Goal: Task Accomplishment & Management: Use online tool/utility

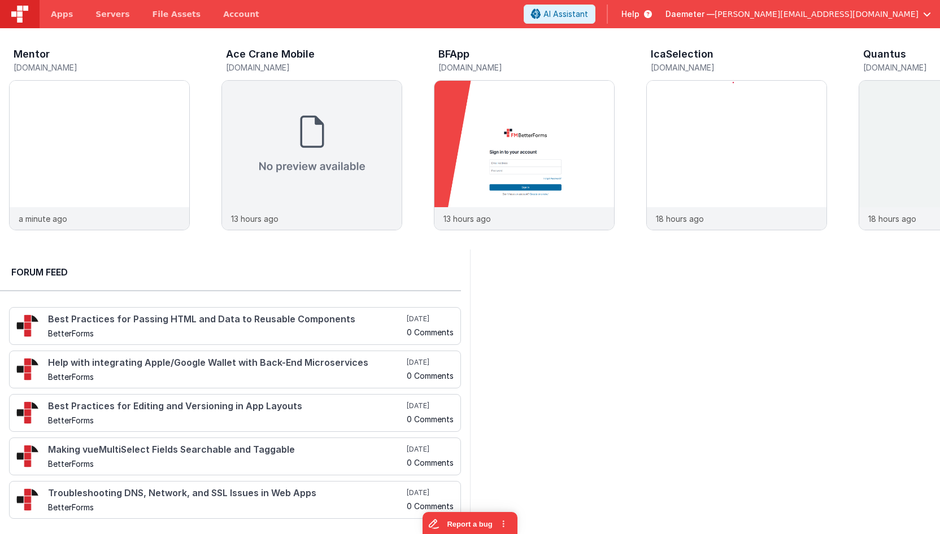
click at [715, 14] on span "Daemeter —" at bounding box center [689, 13] width 49 height 11
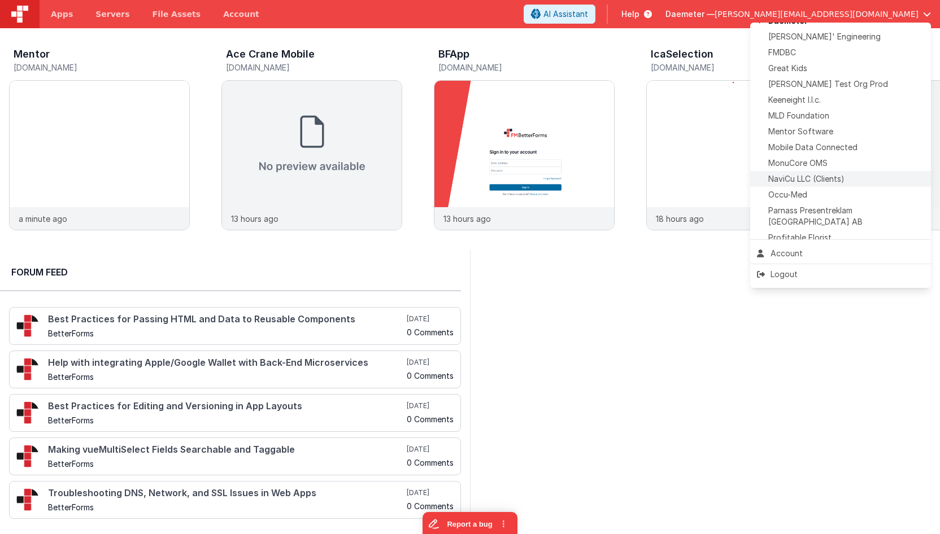
scroll to position [403, 0]
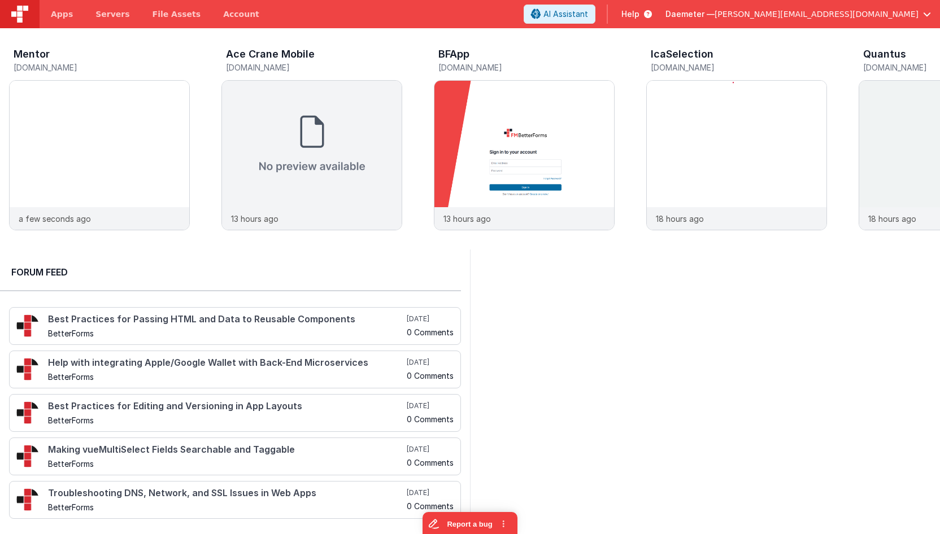
click at [836, 11] on span "hassan@delfsengineering.ca" at bounding box center [817, 13] width 204 height 11
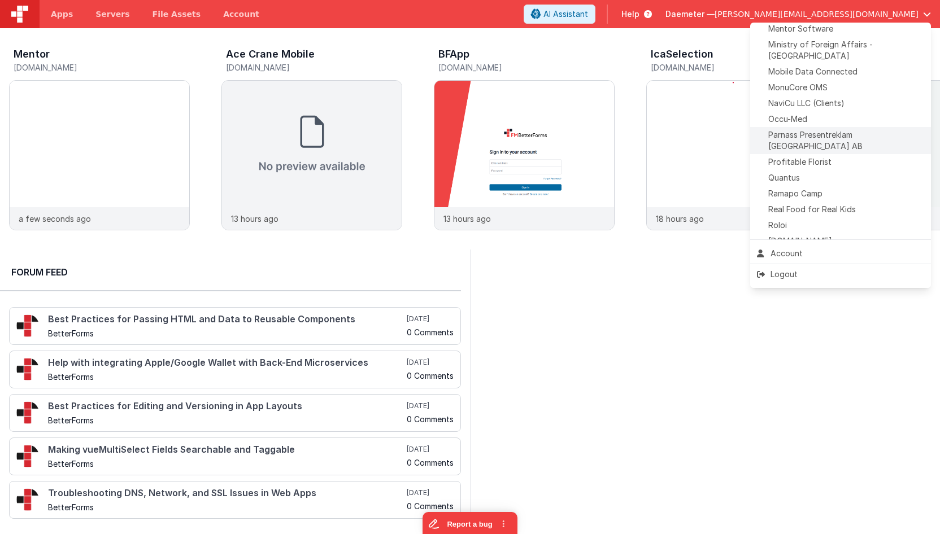
scroll to position [445, 0]
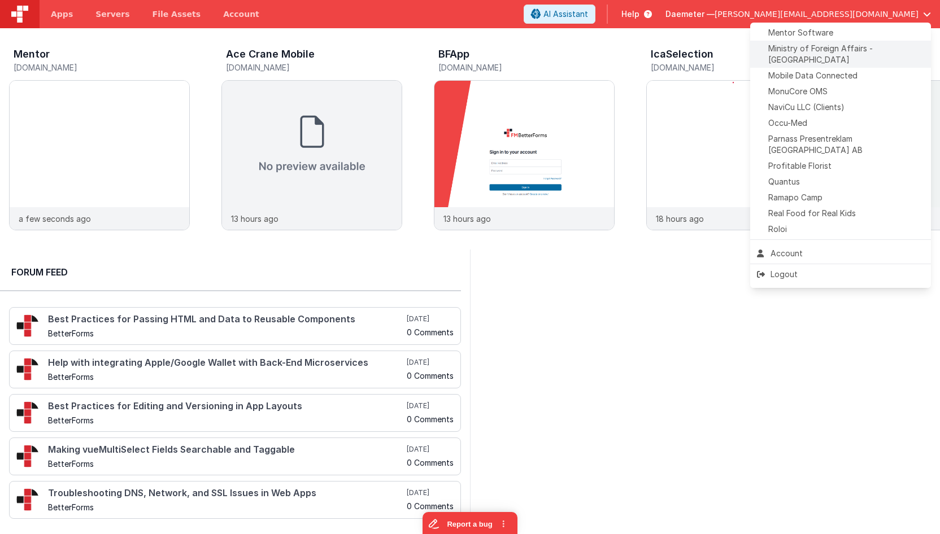
click at [844, 50] on span "Ministry of Foreign Affairs - Iraq" at bounding box center [846, 54] width 156 height 23
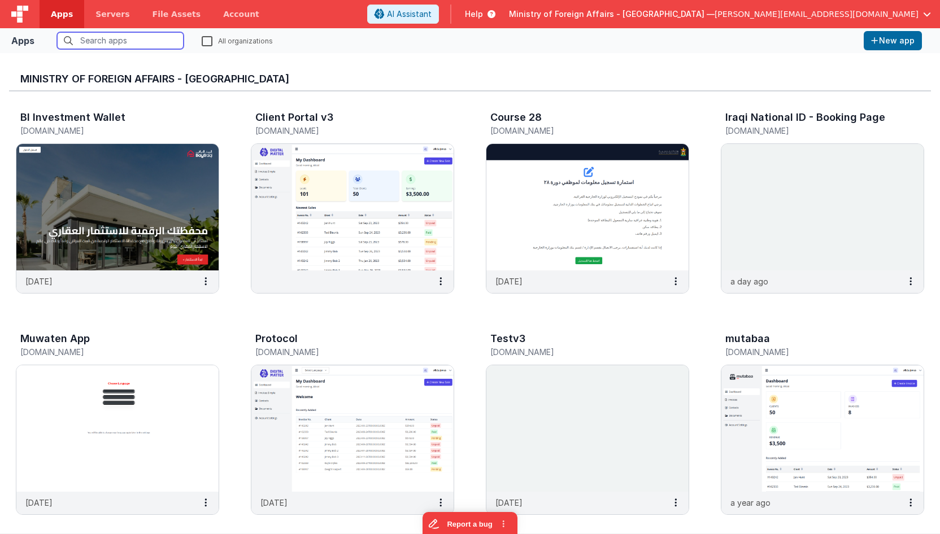
click at [146, 43] on input "text" at bounding box center [120, 40] width 127 height 17
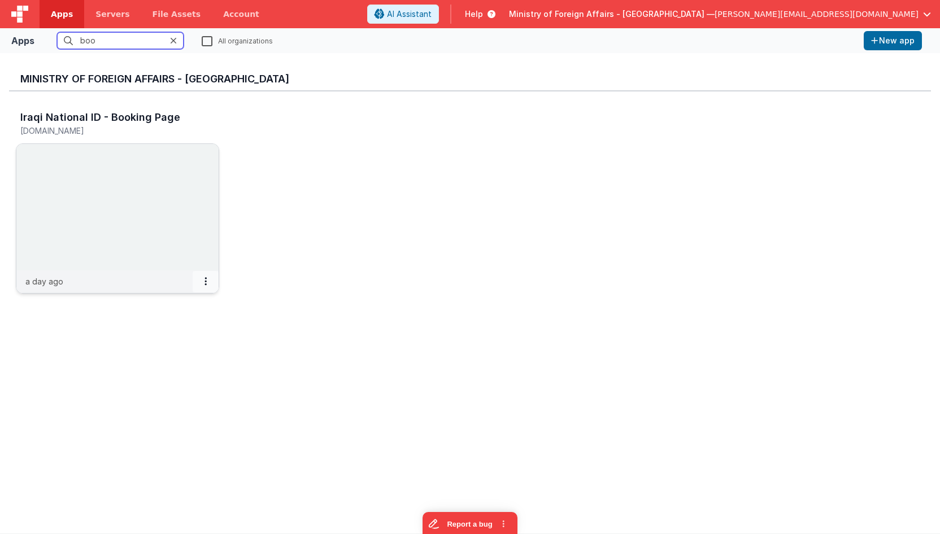
type input "boo"
click at [207, 285] on button at bounding box center [206, 281] width 26 height 21
click at [195, 312] on link "Settings" at bounding box center [180, 304] width 78 height 20
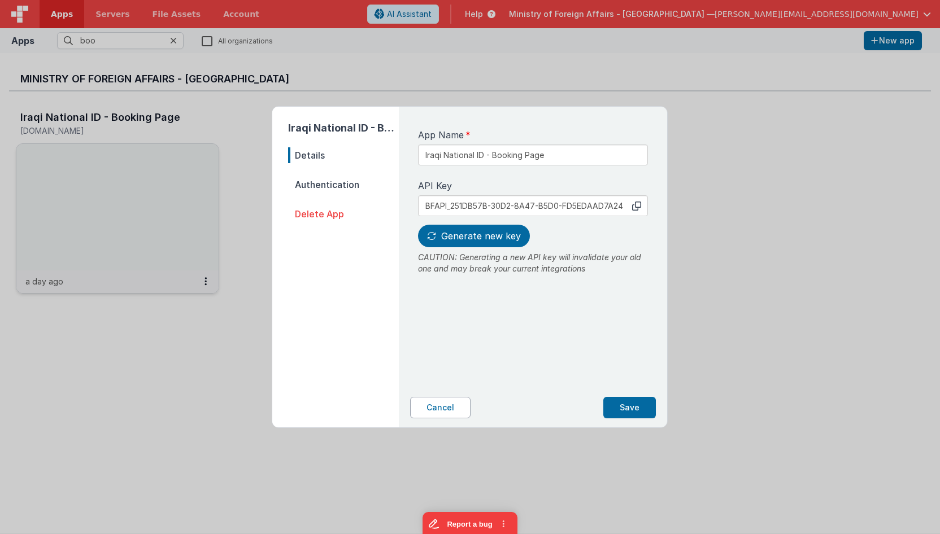
click at [453, 410] on button "Cancel" at bounding box center [440, 407] width 60 height 21
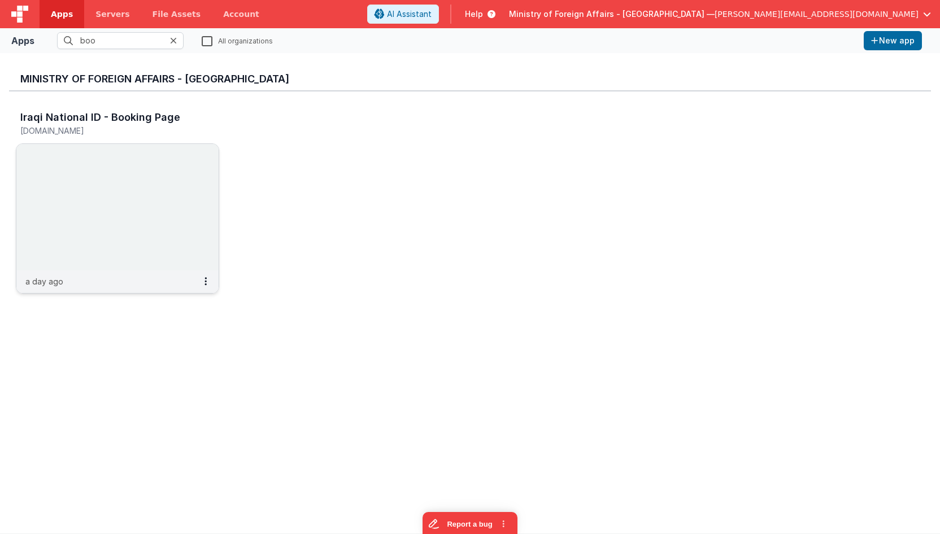
click at [136, 180] on img at bounding box center [117, 207] width 202 height 127
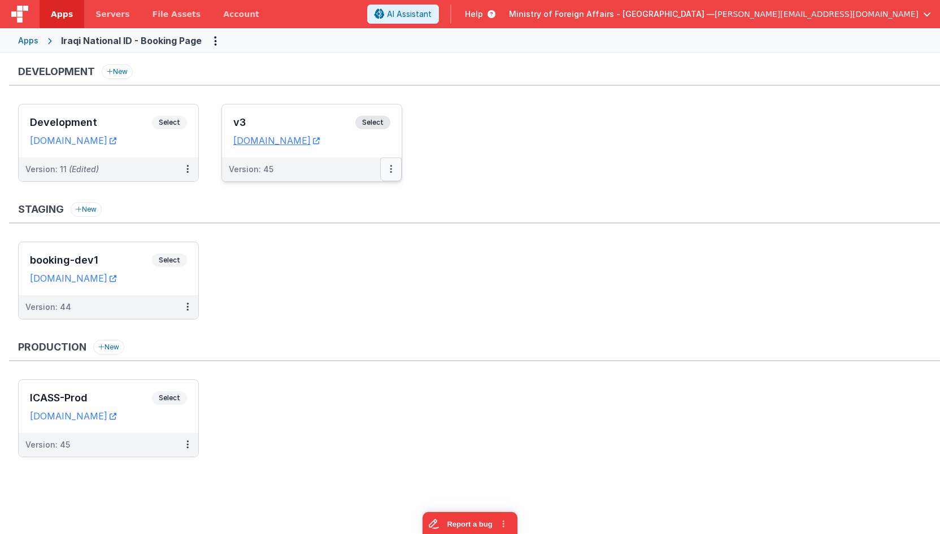
click at [395, 166] on button at bounding box center [390, 170] width 21 height 24
click at [359, 192] on link "Edit" at bounding box center [351, 195] width 99 height 20
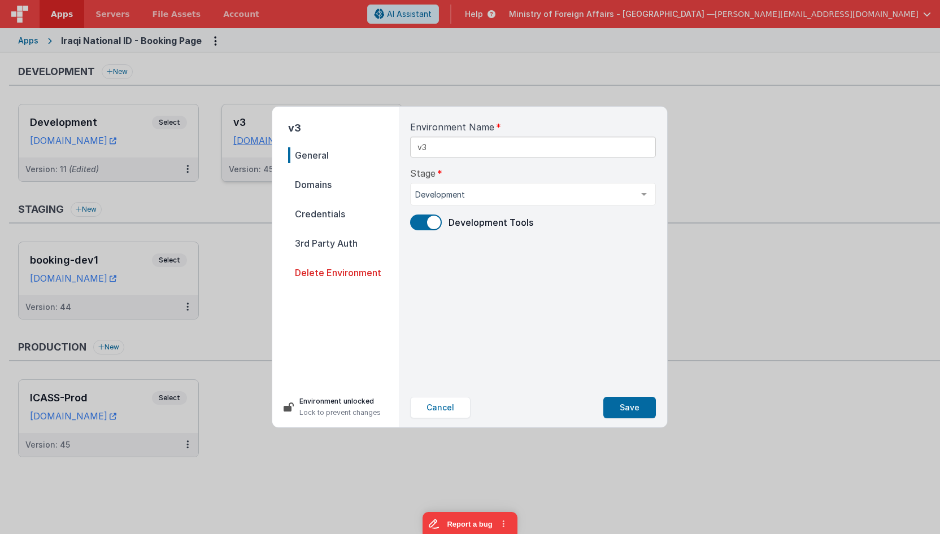
click at [329, 184] on span "Domains" at bounding box center [343, 185] width 111 height 16
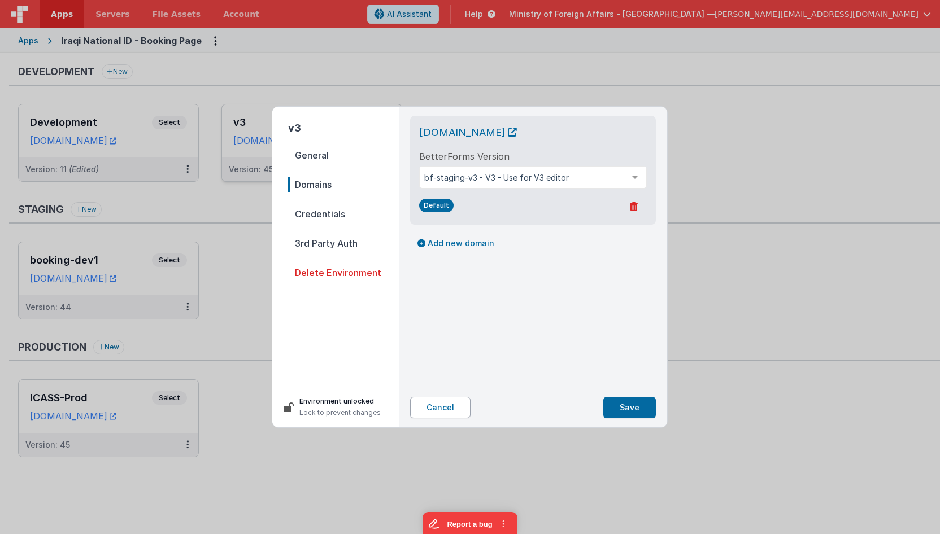
click at [444, 418] on button "Cancel" at bounding box center [440, 407] width 60 height 21
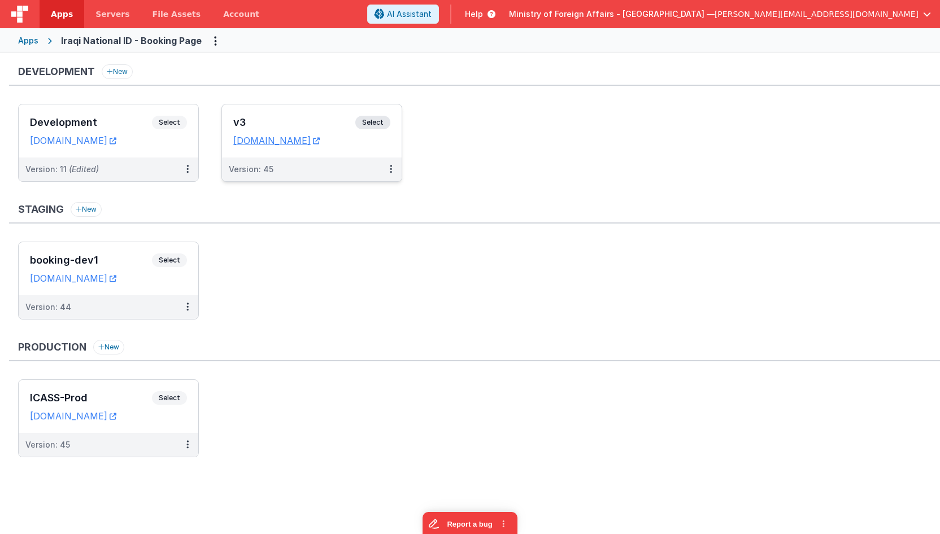
click at [288, 111] on div "v3 Select URLs bookingidv3.clientportal.cloud" at bounding box center [312, 130] width 180 height 53
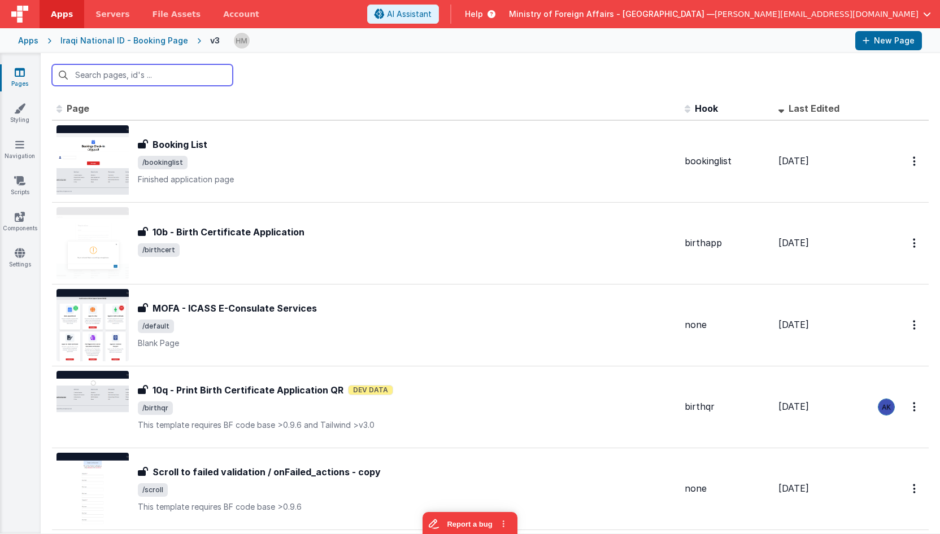
click at [186, 77] on input "text" at bounding box center [142, 74] width 181 height 21
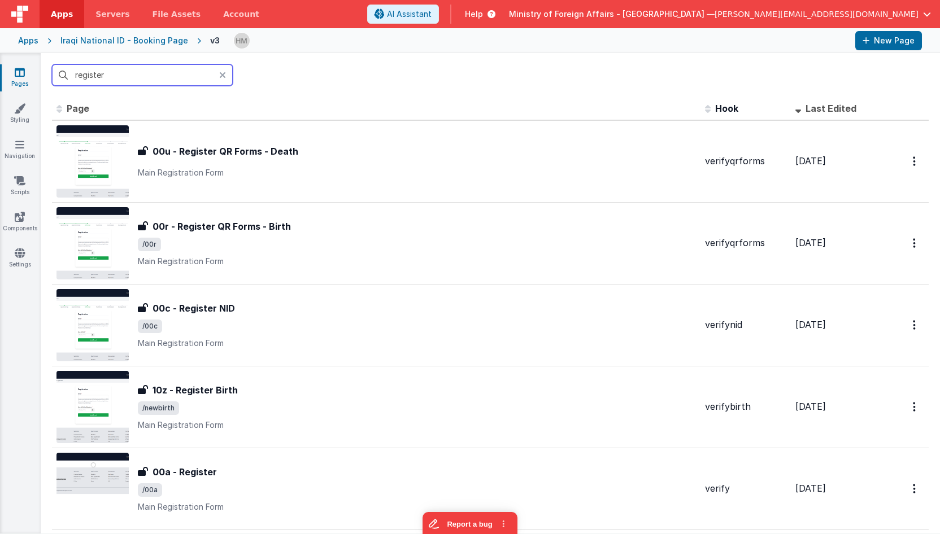
drag, startPoint x: 158, startPoint y: 75, endPoint x: 14, endPoint y: 53, distance: 145.1
click at [52, 64] on input "register" at bounding box center [142, 74] width 181 height 21
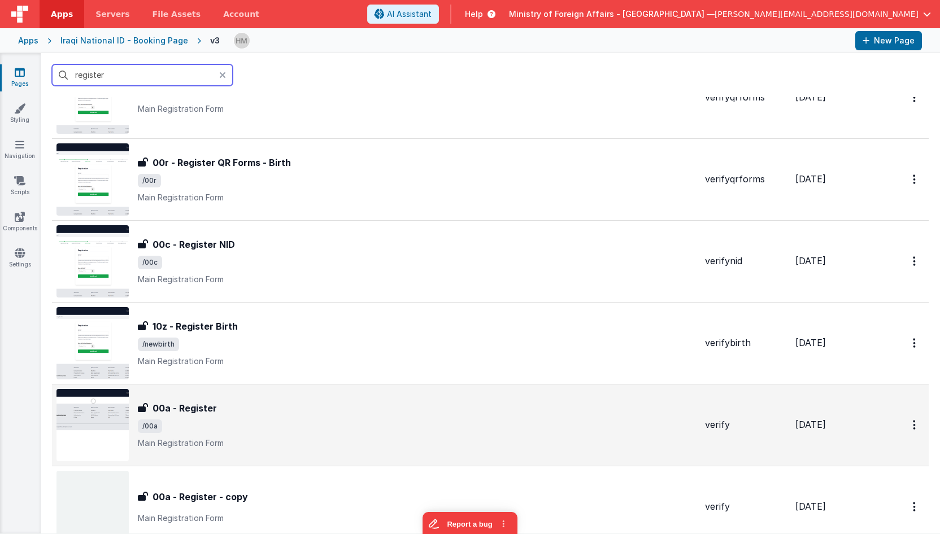
scroll to position [68, 0]
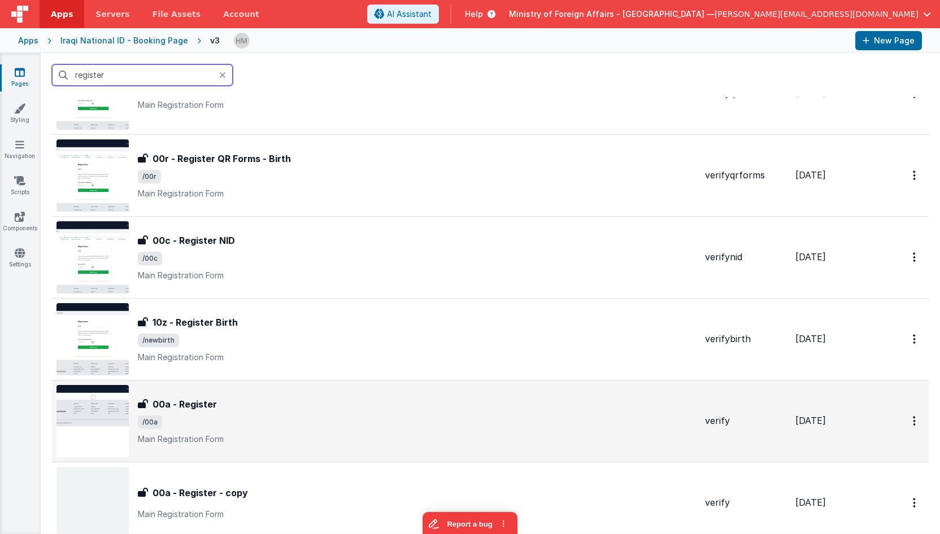
type input "register"
click at [389, 417] on span "/00a" at bounding box center [417, 423] width 558 height 14
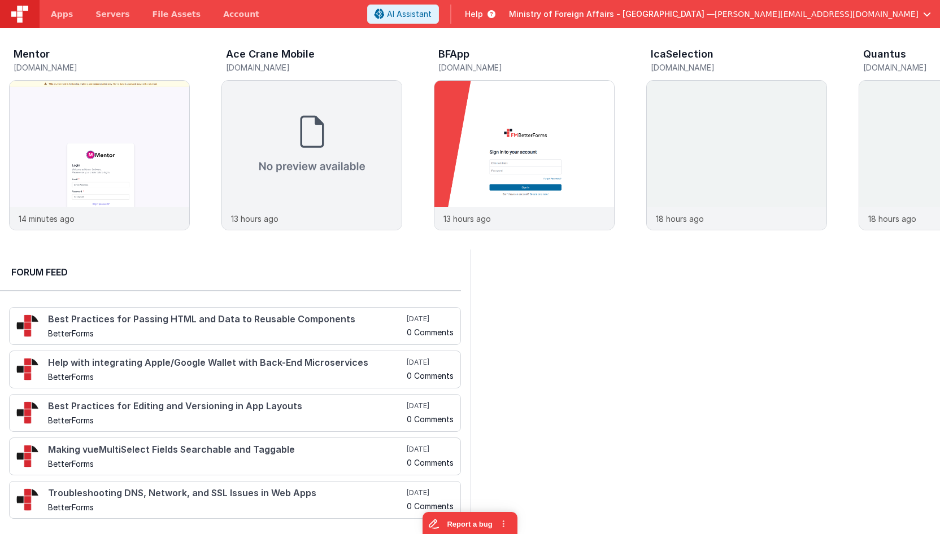
click at [483, 12] on span "Help" at bounding box center [474, 13] width 18 height 11
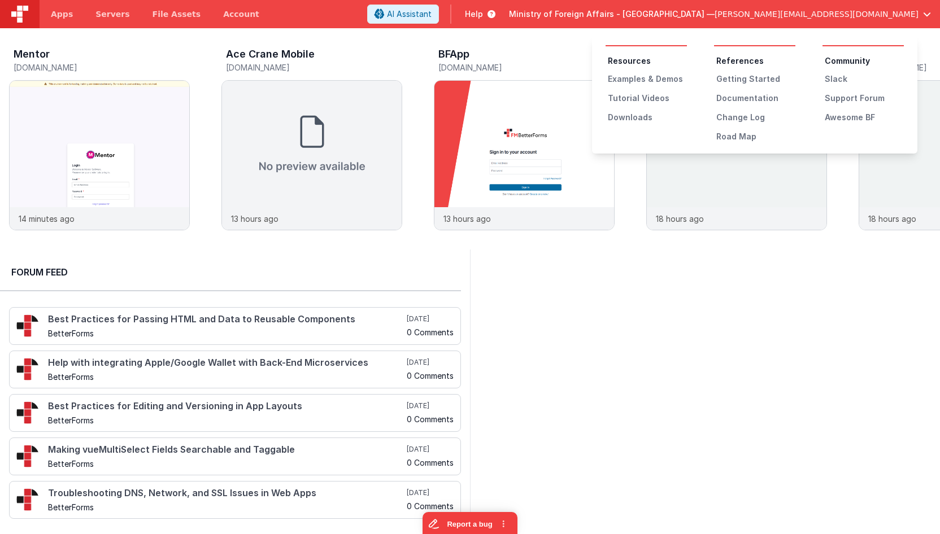
click at [735, 12] on button at bounding box center [470, 267] width 940 height 534
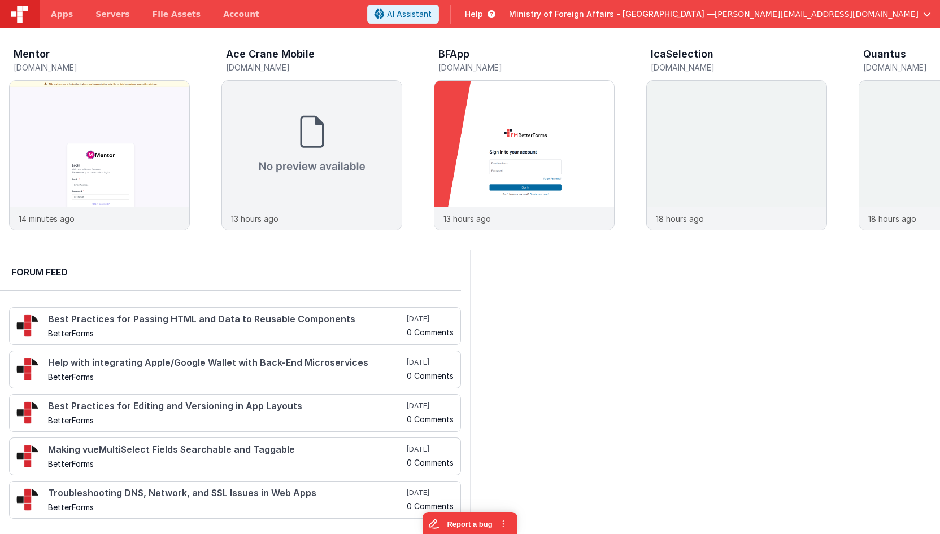
click at [715, 13] on span "Ministry of Foreign Affairs - Iraq —" at bounding box center [612, 13] width 206 height 11
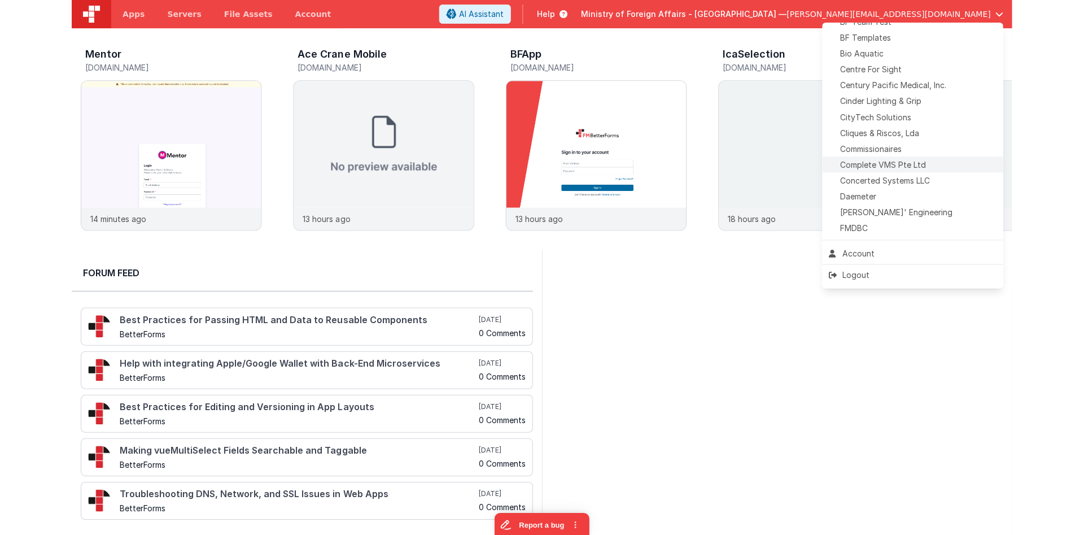
scroll to position [173, 0]
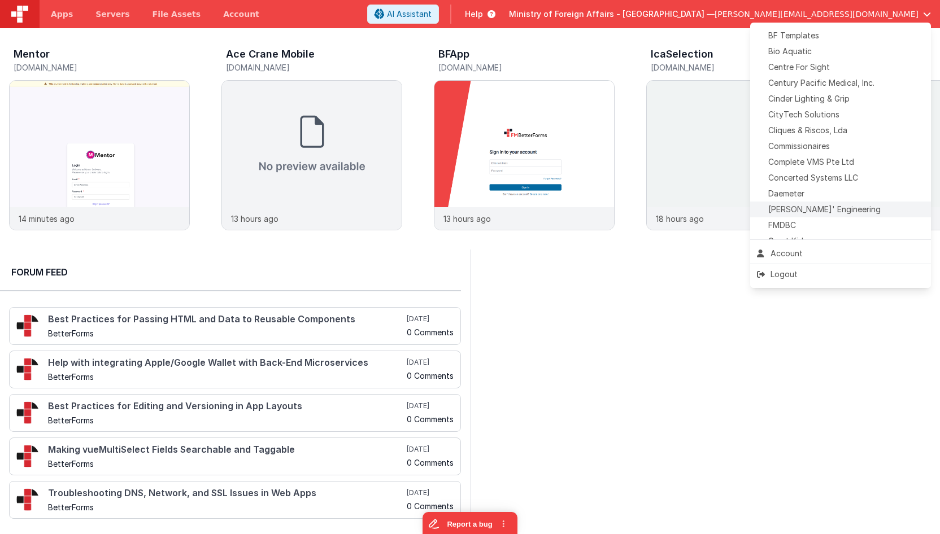
click at [809, 208] on span "[PERSON_NAME]' Engineering" at bounding box center [824, 209] width 112 height 11
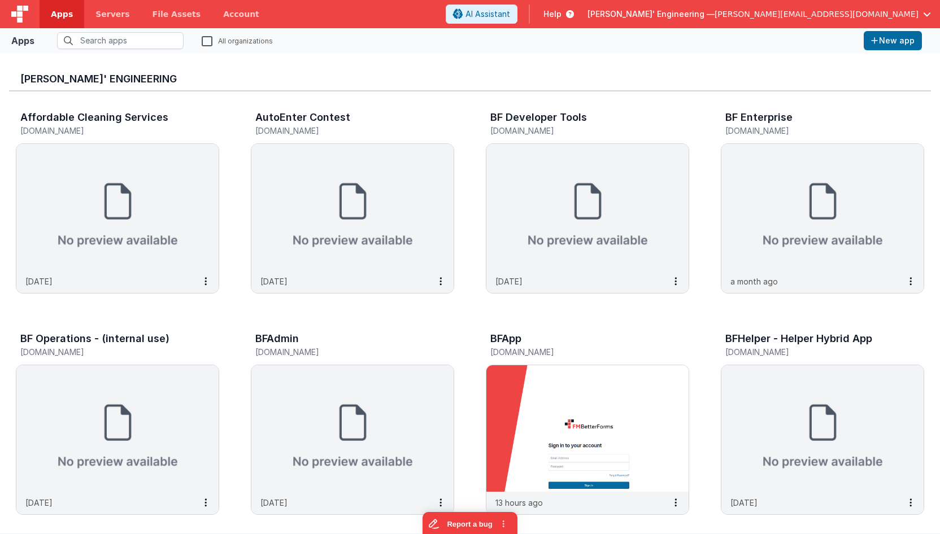
click at [561, 18] on span "Help" at bounding box center [552, 13] width 18 height 11
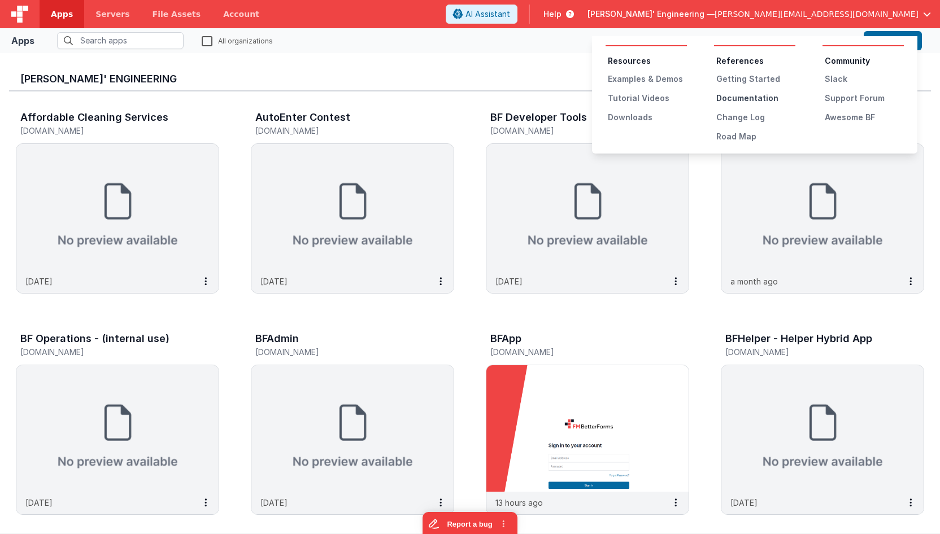
click at [742, 98] on div "Documentation" at bounding box center [755, 98] width 79 height 11
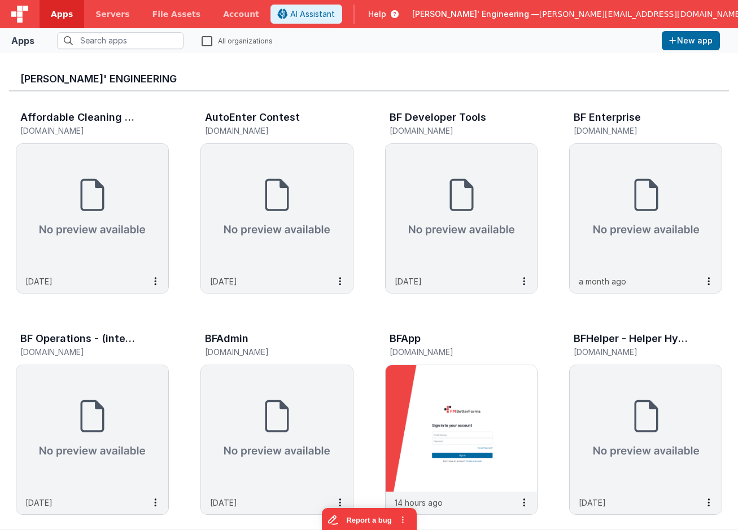
click at [502, 76] on h3 "Delfs' Engineering" at bounding box center [369, 78] width 698 height 11
click at [214, 38] on label "All organizations" at bounding box center [237, 40] width 71 height 11
click at [0, 0] on input "All organizations" at bounding box center [0, 0] width 0 height 0
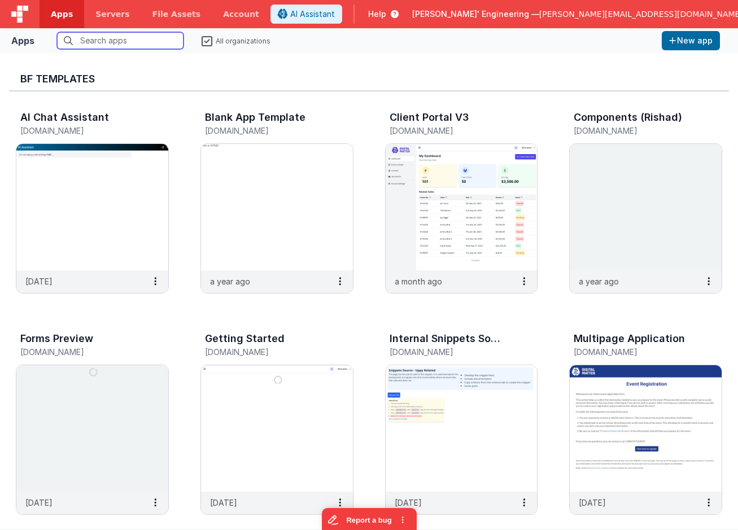
click at [167, 40] on input "text" at bounding box center [120, 40] width 127 height 17
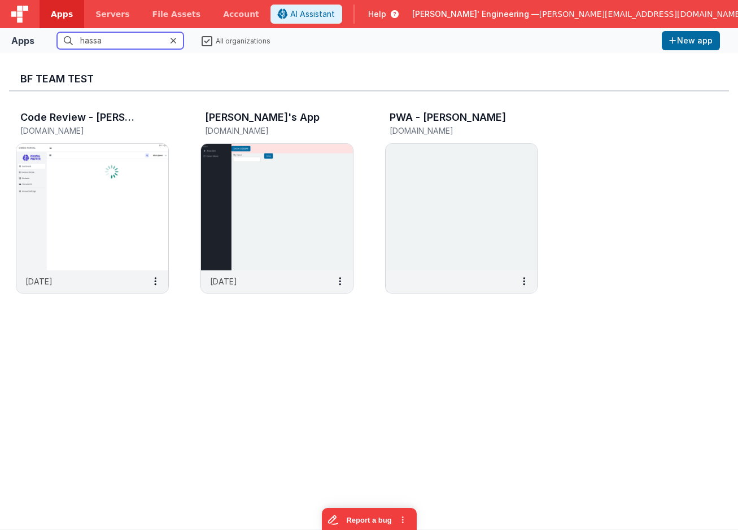
type input "hassa"
drag, startPoint x: 203, startPoint y: 40, endPoint x: 325, endPoint y: 40, distance: 122.0
click at [203, 40] on label "All organizations" at bounding box center [236, 40] width 69 height 11
click at [0, 0] on input "All organizations" at bounding box center [0, 0] width 0 height 0
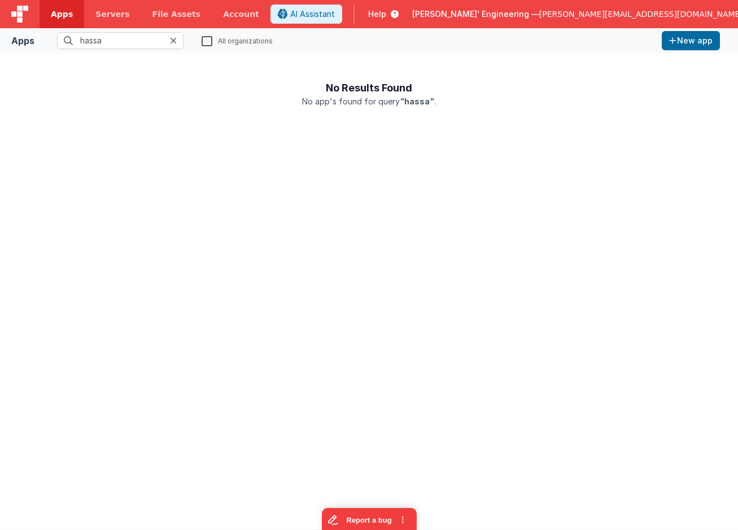
click at [539, 13] on span "[PERSON_NAME]' Engineering —" at bounding box center [475, 13] width 127 height 11
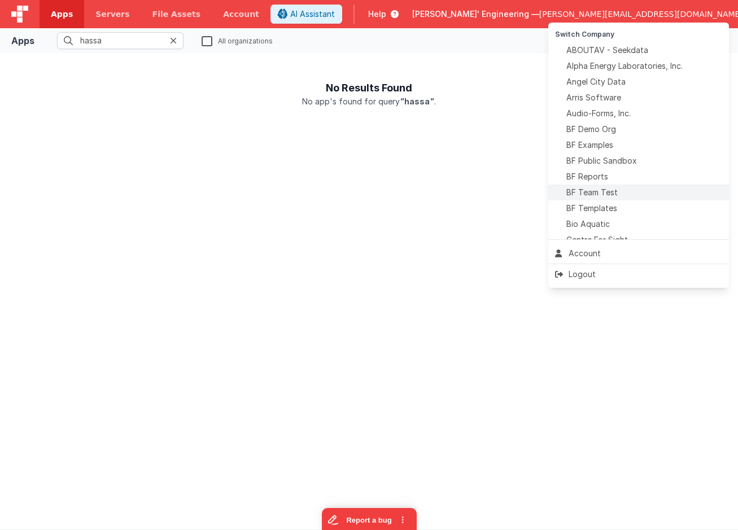
click at [610, 195] on span "BF Team Test" at bounding box center [592, 192] width 51 height 11
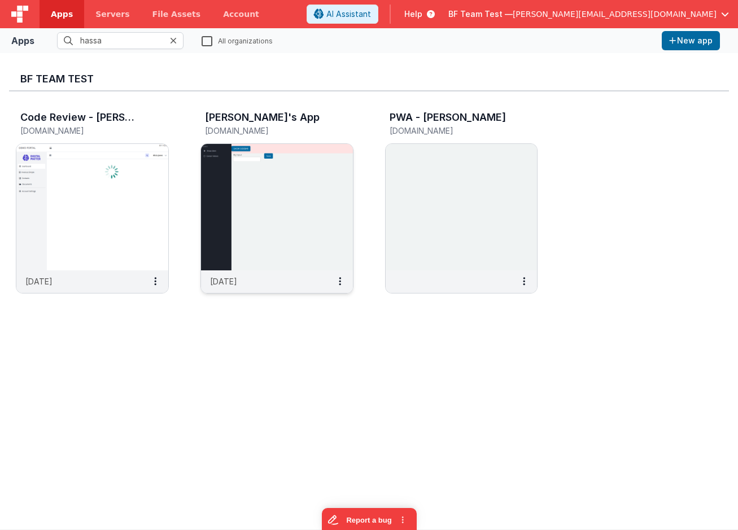
click at [316, 214] on img at bounding box center [277, 207] width 152 height 127
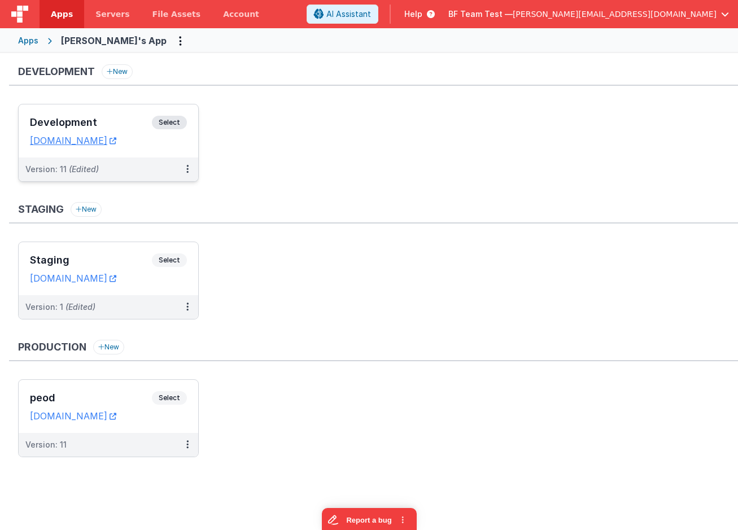
click at [120, 115] on div "Development Select URLs hassansapp.fmbetterforms.com" at bounding box center [109, 130] width 180 height 53
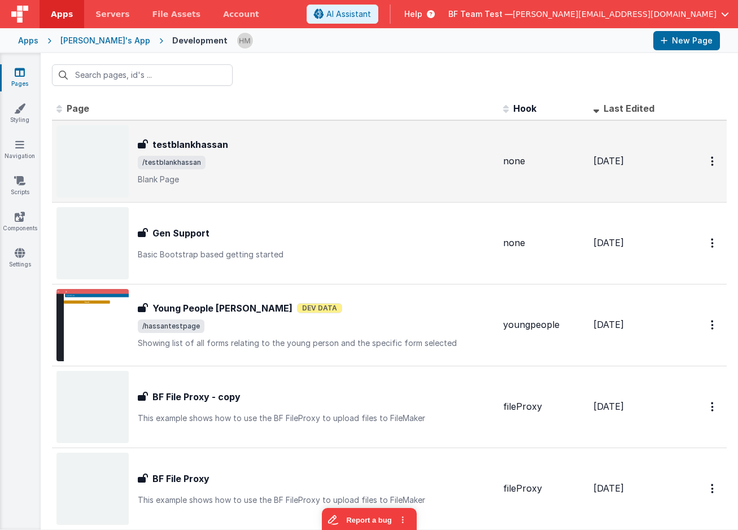
click at [354, 176] on p "Blank Page" at bounding box center [316, 179] width 356 height 11
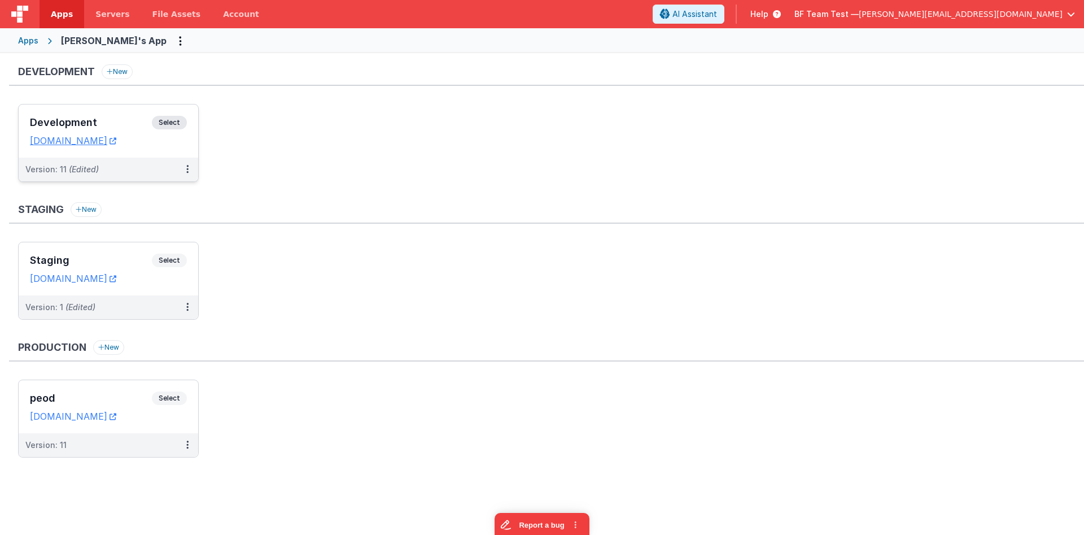
click at [108, 118] on h3 "Development" at bounding box center [91, 122] width 122 height 11
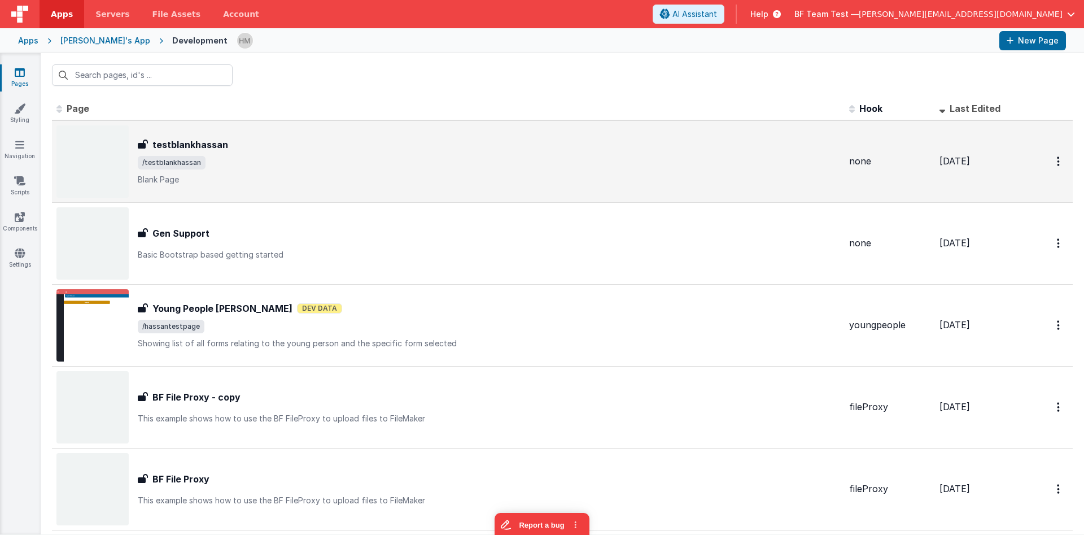
click at [328, 144] on div "testblankhassan" at bounding box center [489, 145] width 703 height 14
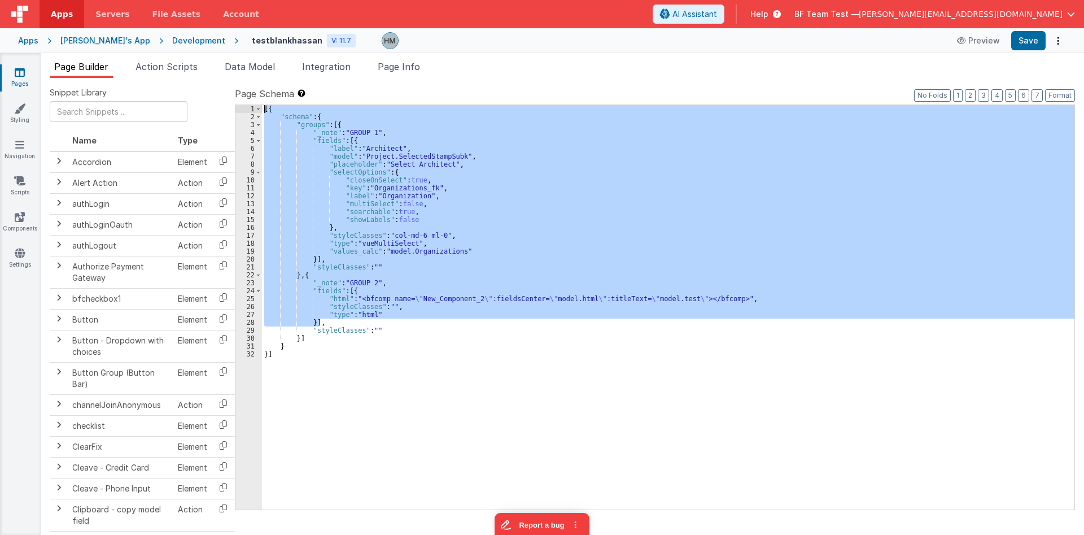
drag, startPoint x: 544, startPoint y: 292, endPoint x: 340, endPoint y: 94, distance: 284.4
click at [340, 105] on div "[{ "schema" : { "groups" : [{ "_note" : "GROUP 1" , "fields" : [{ "label" : "Ar…" at bounding box center [668, 307] width 813 height 404
click at [471, 215] on div "[{ "schema" : { "groups" : [{ "_note" : "GROUP 1" , "fields" : [{ "label" : "Ar…" at bounding box center [668, 307] width 813 height 404
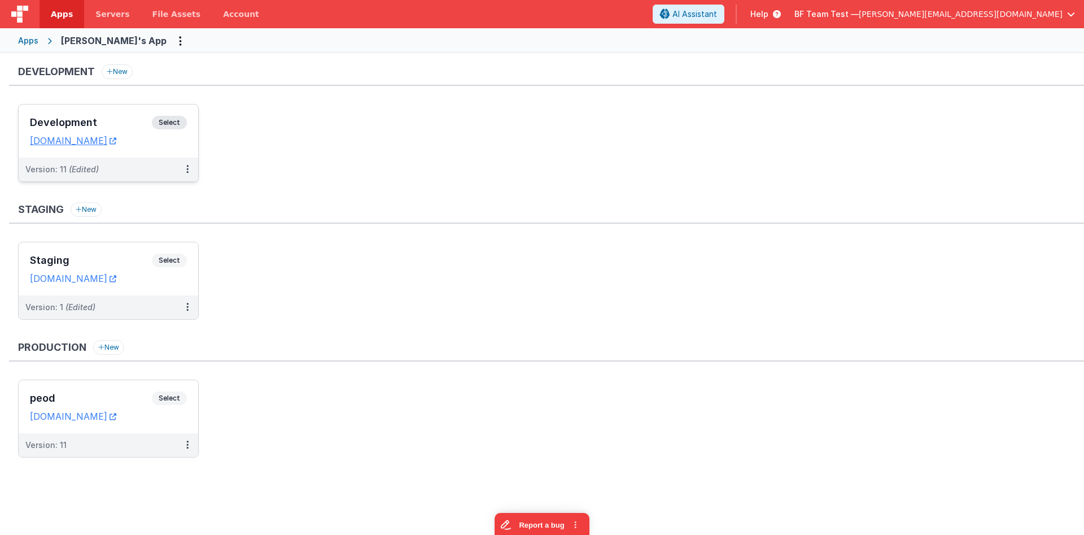
click at [115, 123] on h3 "Development" at bounding box center [91, 122] width 122 height 11
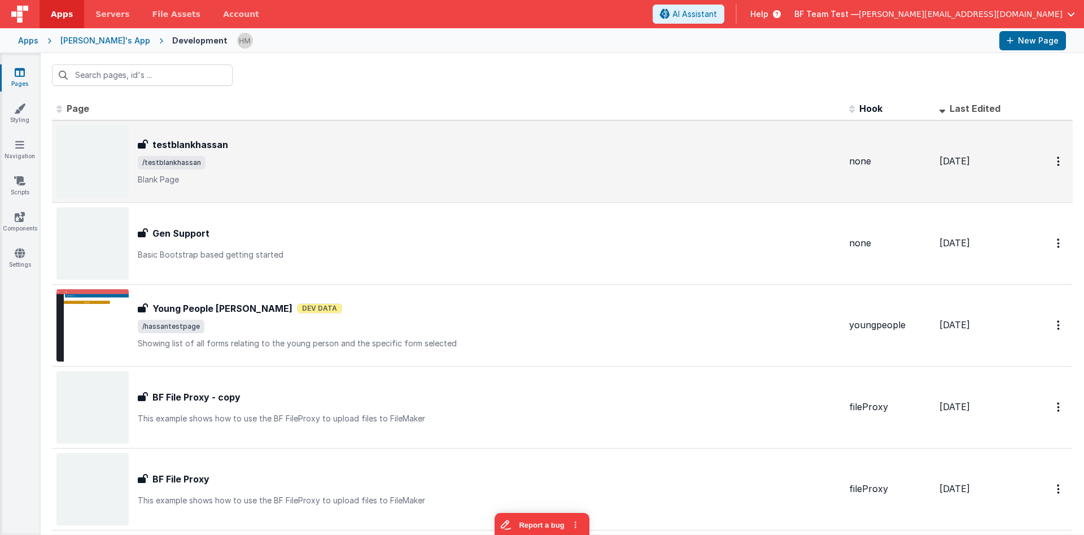
click at [334, 180] on p "Blank Page" at bounding box center [489, 179] width 703 height 11
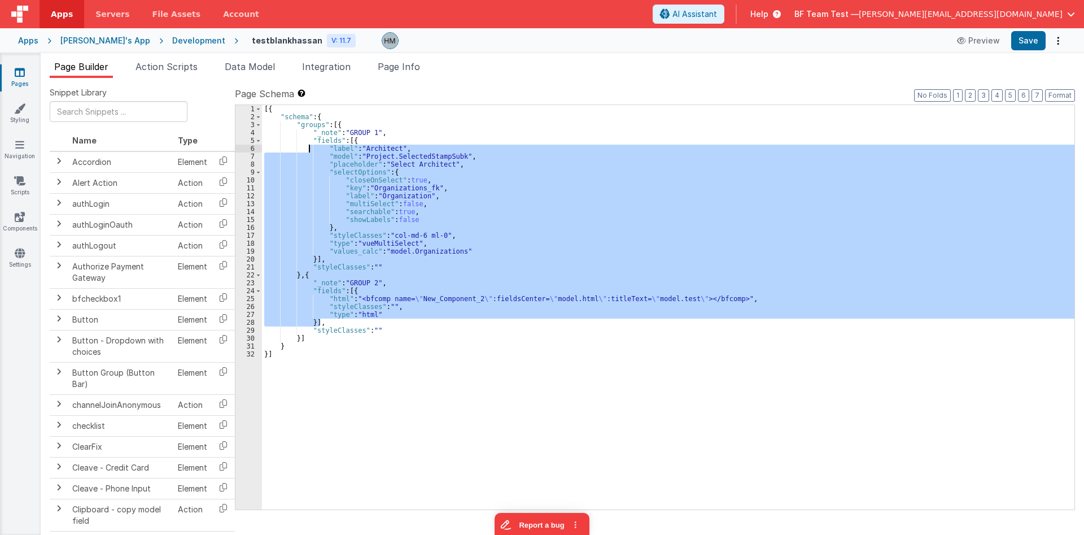
drag, startPoint x: 521, startPoint y: 311, endPoint x: 275, endPoint y: 137, distance: 301.2
click at [275, 137] on div "[{ "schema" : { "groups" : [{ "_note" : "GROUP 1" , "fields" : [{ "label" : "Ar…" at bounding box center [668, 315] width 813 height 420
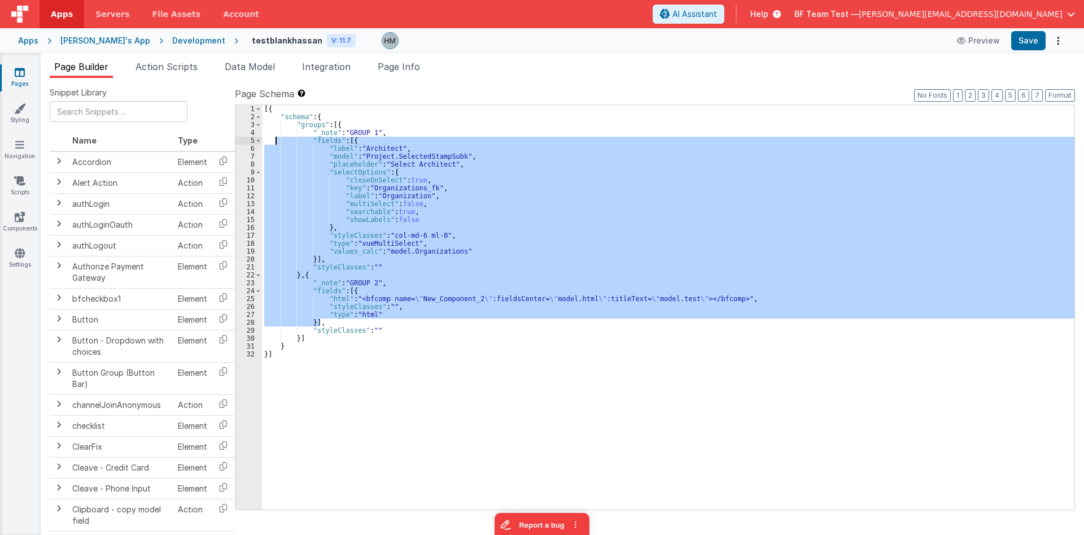
click at [469, 163] on div "[{ "schema" : { "groups" : [{ "_note" : "GROUP 1" , "fields" : [{ "label" : "Ar…" at bounding box center [668, 307] width 813 height 404
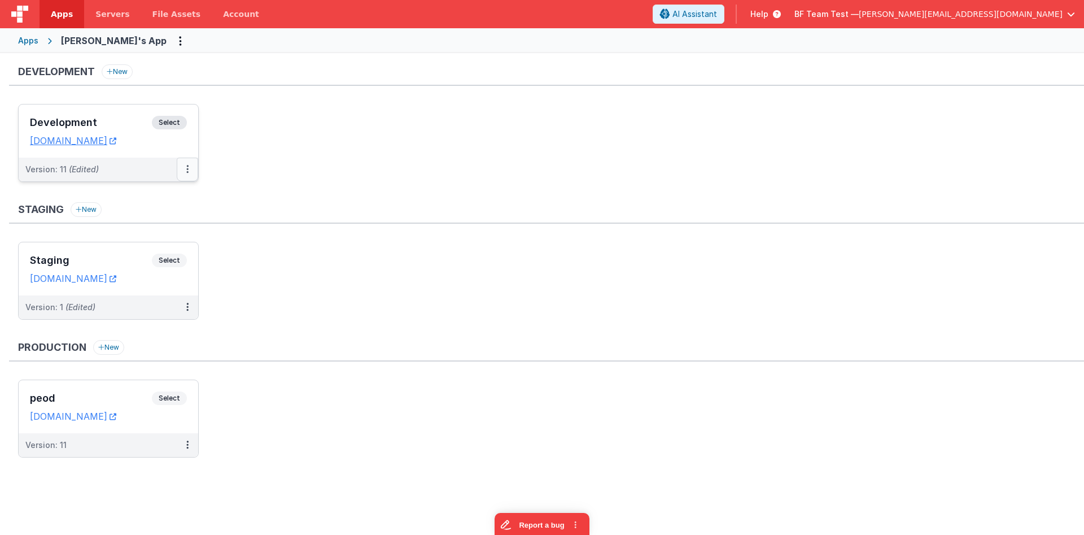
click at [192, 172] on button at bounding box center [187, 170] width 21 height 24
click at [129, 238] on link "Deploy..." at bounding box center [148, 235] width 99 height 20
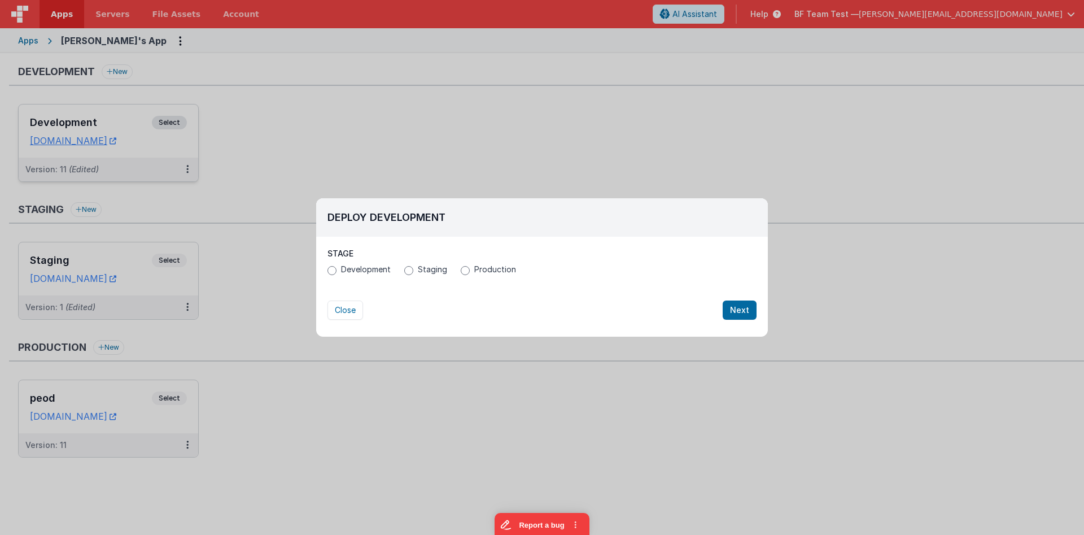
click at [365, 267] on span "Development" at bounding box center [366, 269] width 50 height 11
click at [334, 267] on input "Development" at bounding box center [332, 270] width 9 height 9
radio input "true"
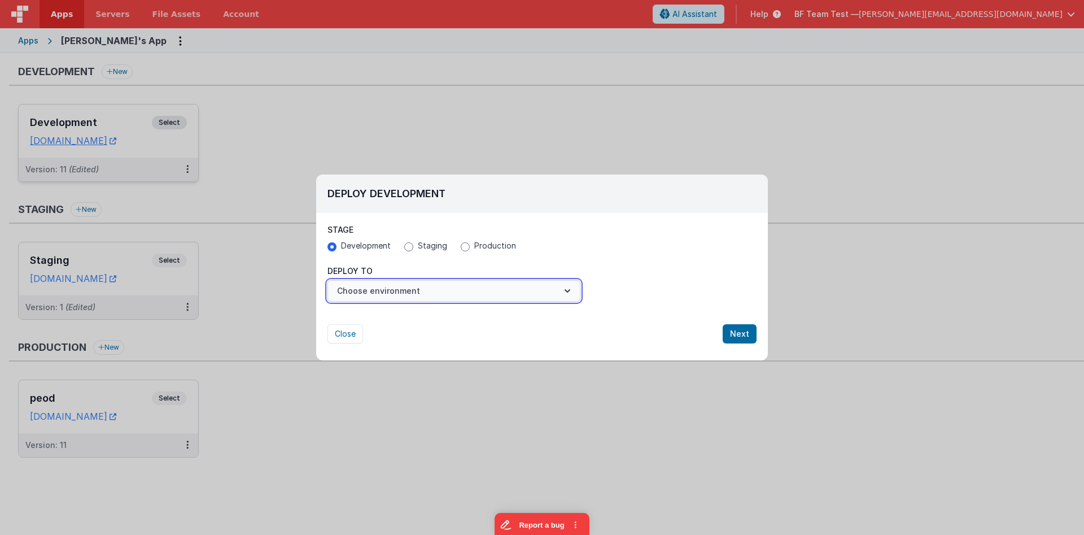
click at [465, 293] on button "Choose environment" at bounding box center [454, 290] width 253 height 21
drag, startPoint x: 689, startPoint y: 301, endPoint x: 699, endPoint y: 308, distance: 12.5
click at [697, 307] on div at bounding box center [542, 267] width 1084 height 535
click at [747, 337] on button "Next" at bounding box center [740, 333] width 34 height 19
click at [459, 297] on button "Choose environment" at bounding box center [454, 290] width 253 height 21
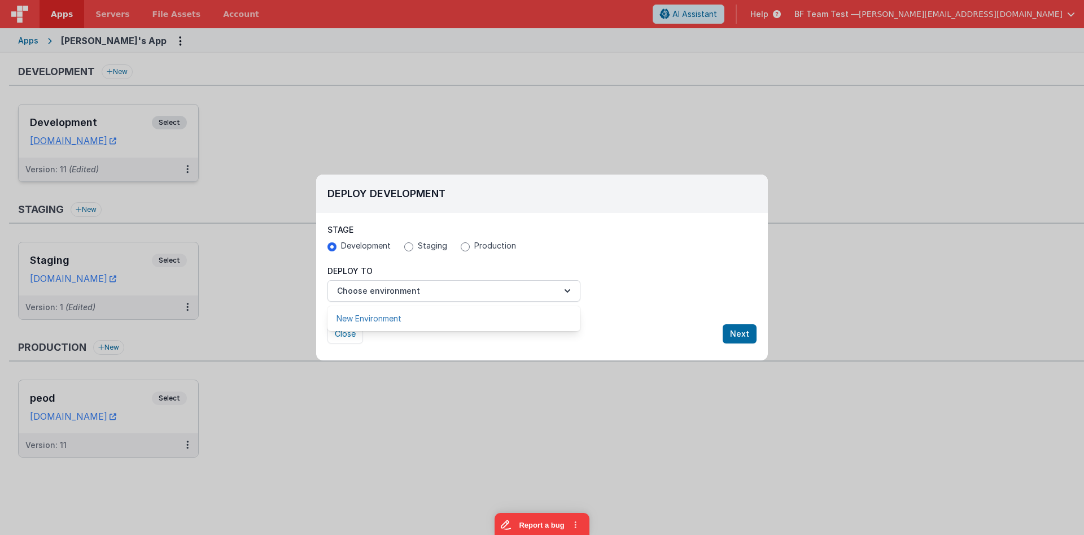
click at [403, 315] on link "New Environment" at bounding box center [454, 318] width 253 height 20
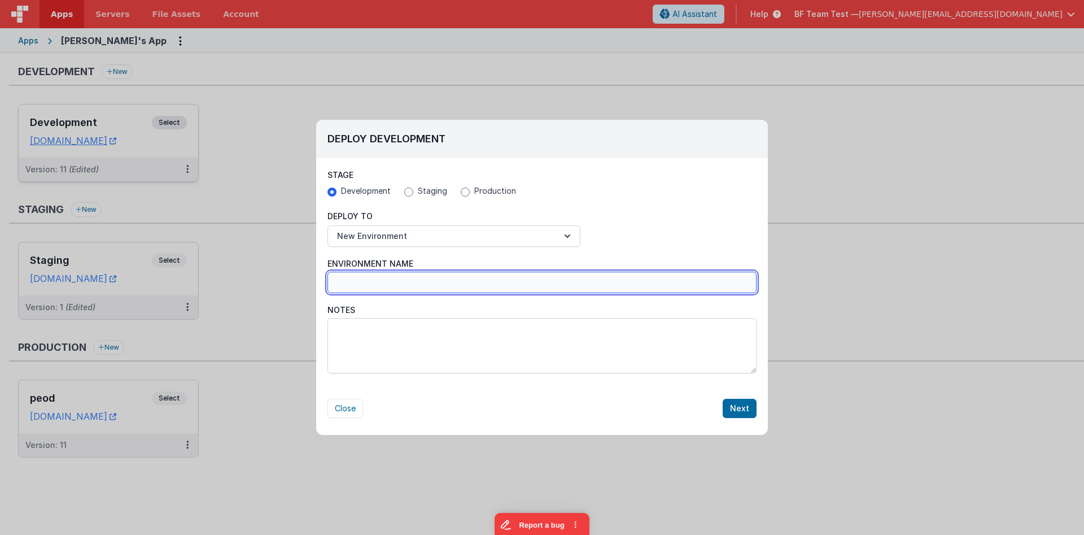
click at [368, 278] on input "Environment Name" at bounding box center [542, 282] width 429 height 21
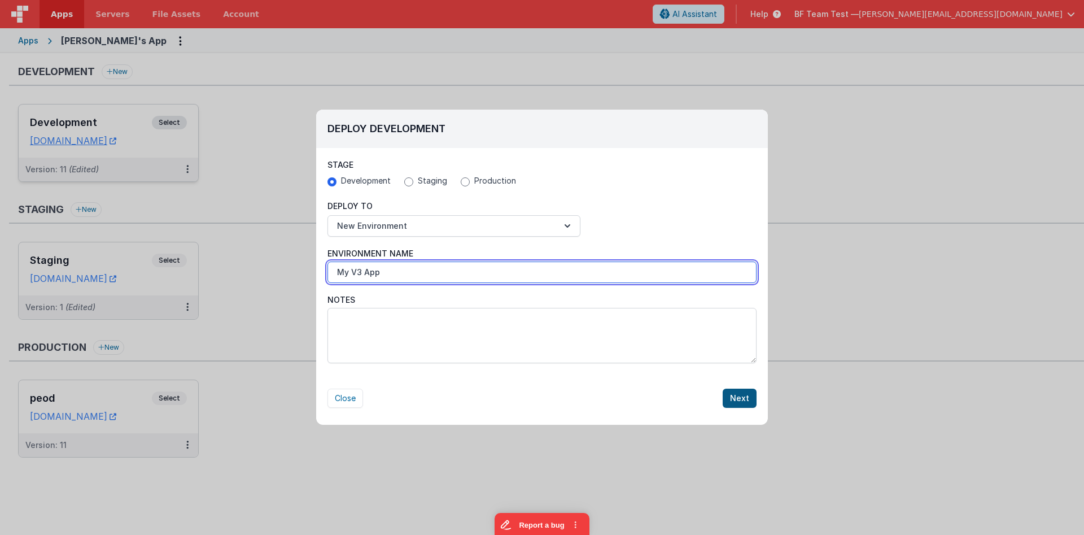
type input "My V3 App"
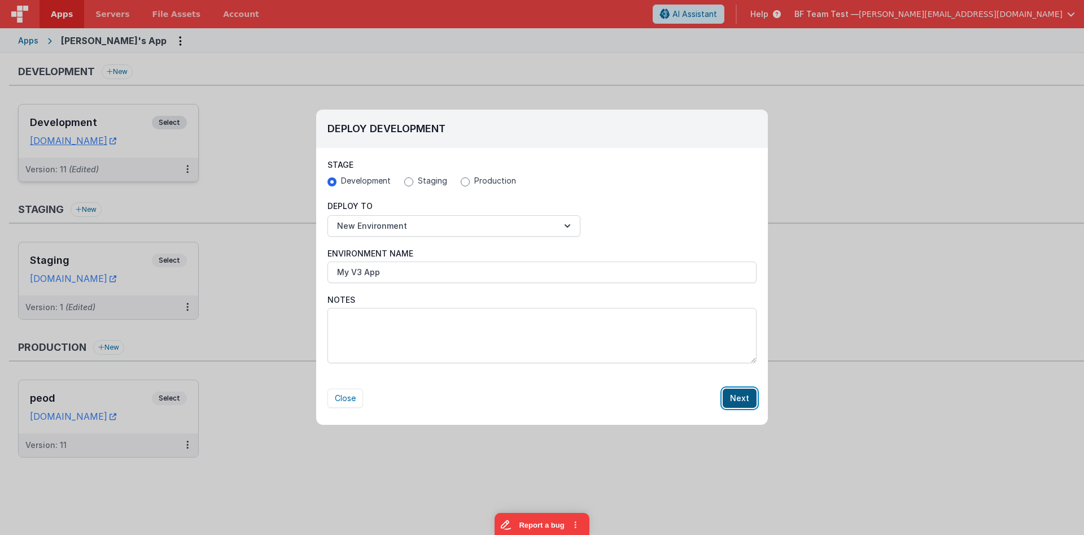
click at [749, 400] on button "Next" at bounding box center [740, 398] width 34 height 19
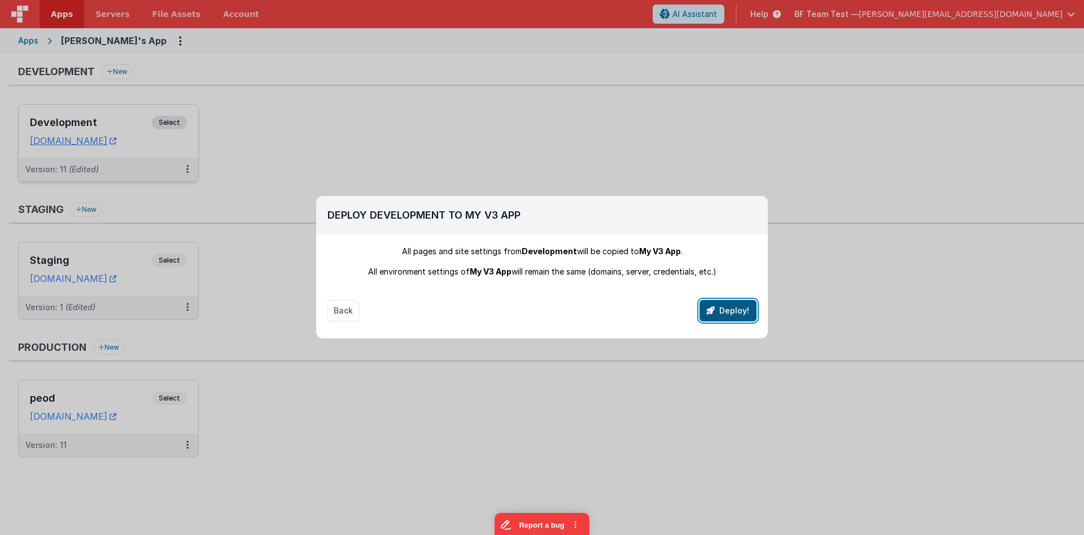
click at [718, 306] on button "Deploy!" at bounding box center [728, 310] width 57 height 21
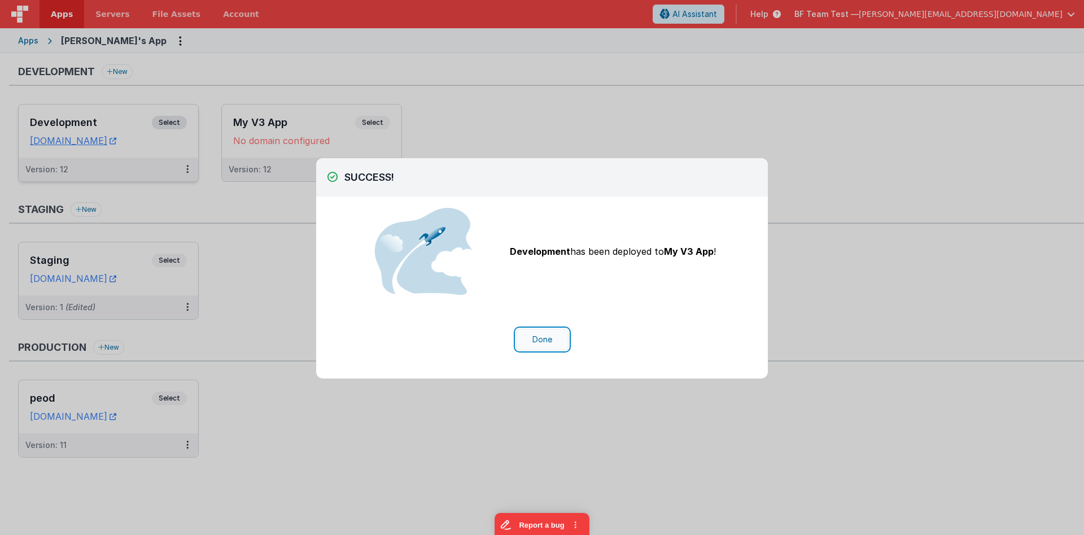
click at [560, 339] on button "Done" at bounding box center [542, 339] width 53 height 21
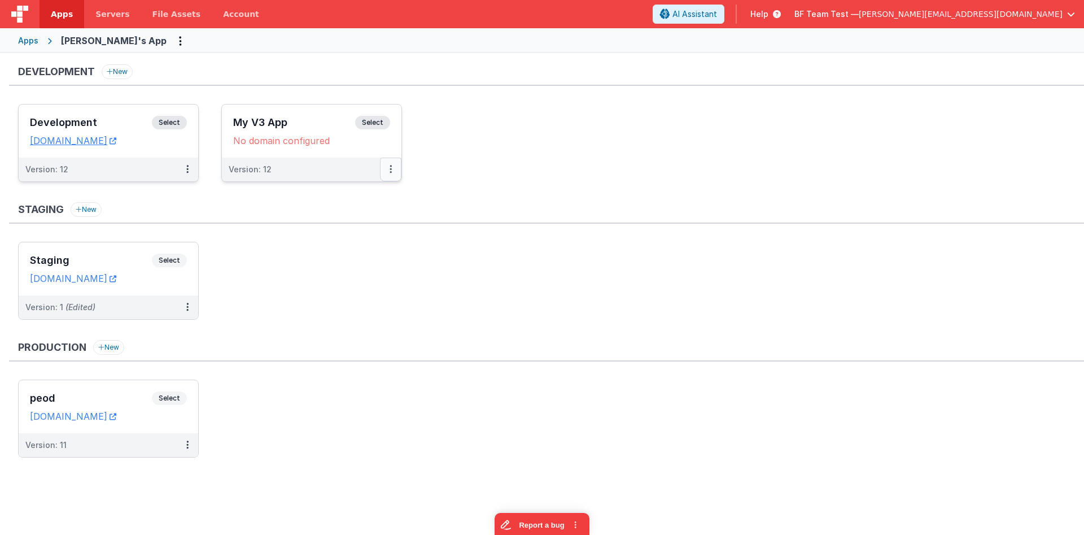
click at [390, 169] on icon at bounding box center [391, 169] width 2 height 1
click at [369, 197] on link "Edit" at bounding box center [351, 195] width 99 height 20
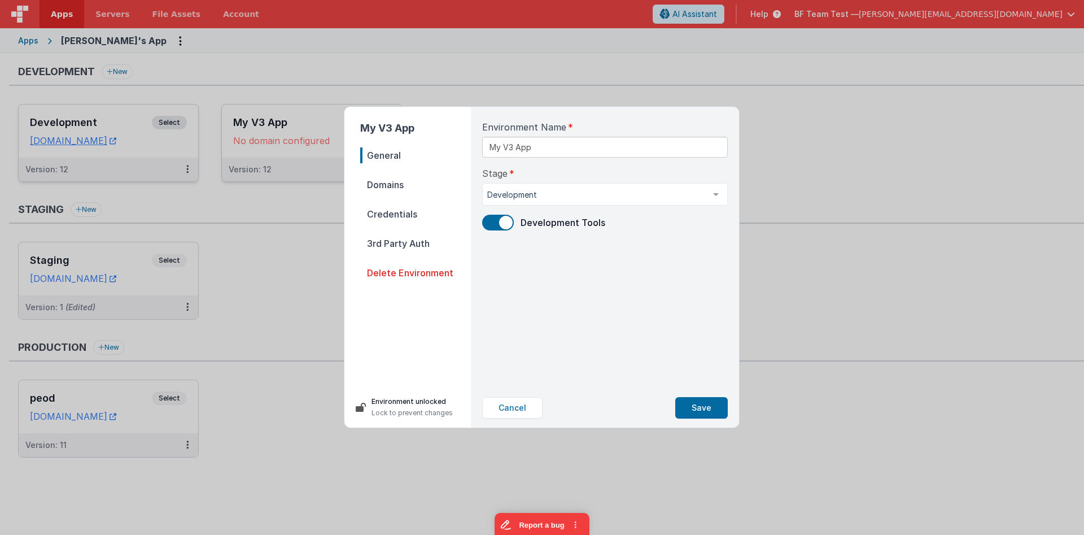
click at [396, 187] on span "Domains" at bounding box center [415, 185] width 111 height 16
select select "fmbetterforms.com"
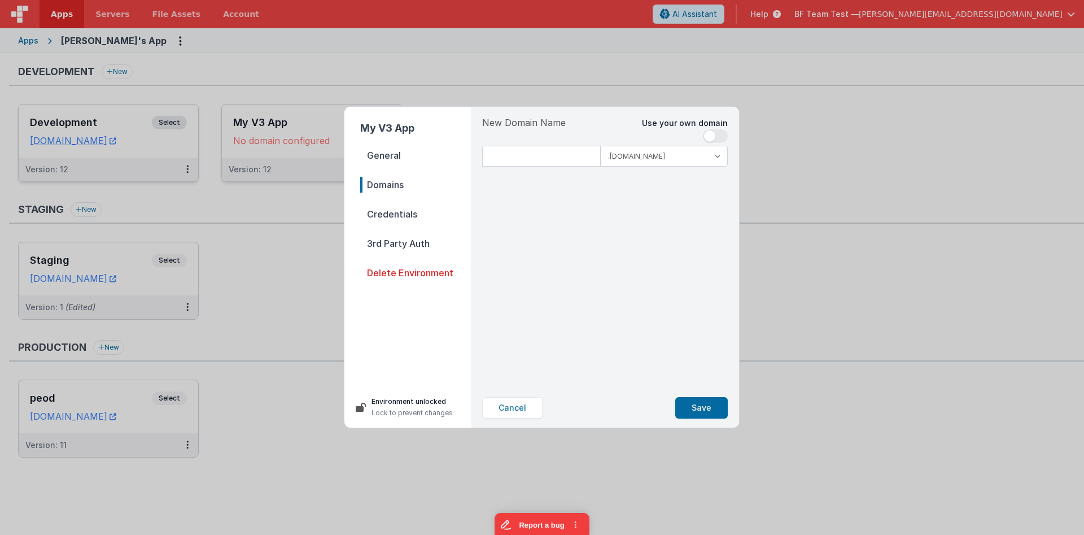
click at [402, 214] on span "Credentials" at bounding box center [415, 214] width 111 height 16
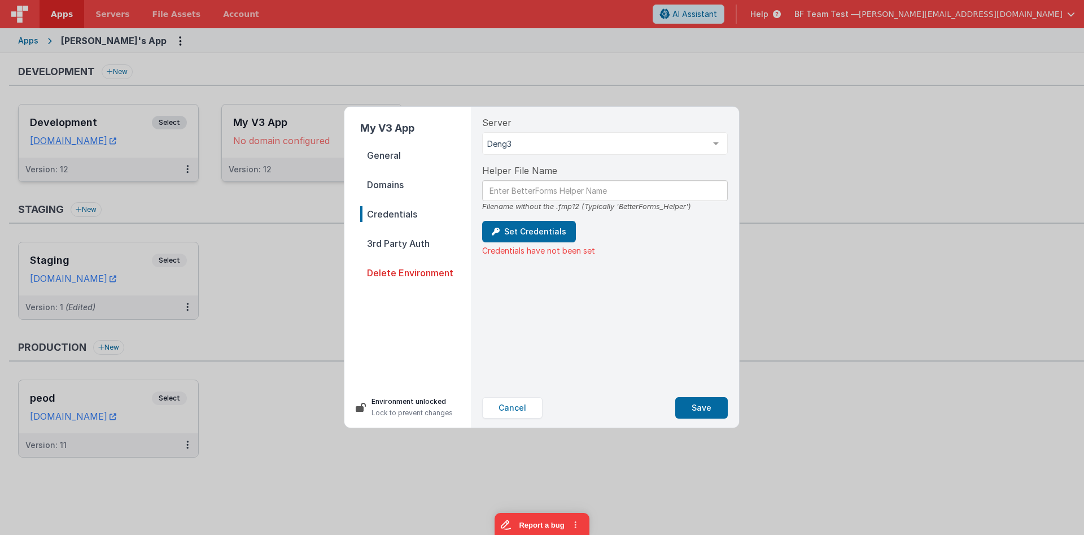
click at [398, 185] on span "Domains" at bounding box center [415, 185] width 111 height 16
select select "fmbetterforms.com"
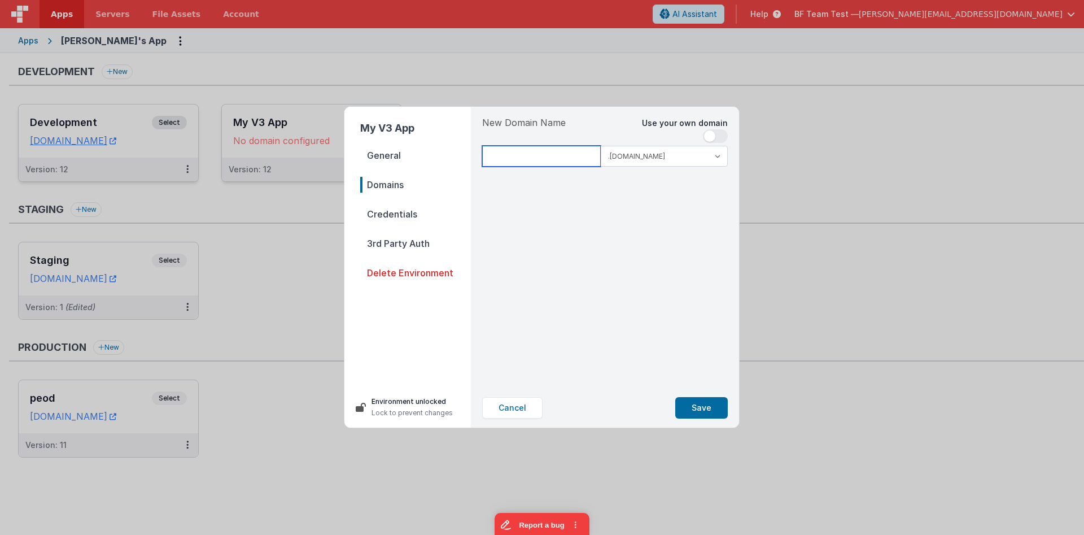
click at [513, 149] on input at bounding box center [541, 156] width 119 height 21
type input "myv3app"
click at [601, 146] on select ".clientportal.cloud .fmbetterforms.com" at bounding box center [664, 156] width 127 height 21
select select "clientportal.cloud"
click option ".clientportal.cloud" at bounding box center [0, 0] width 0 height 0
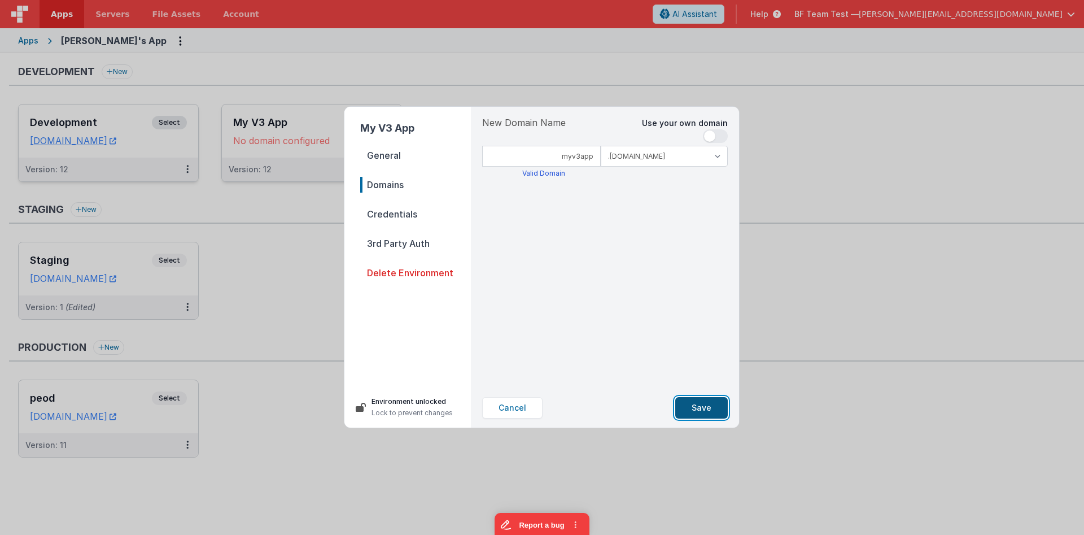
click at [704, 402] on button "Save" at bounding box center [702, 407] width 53 height 21
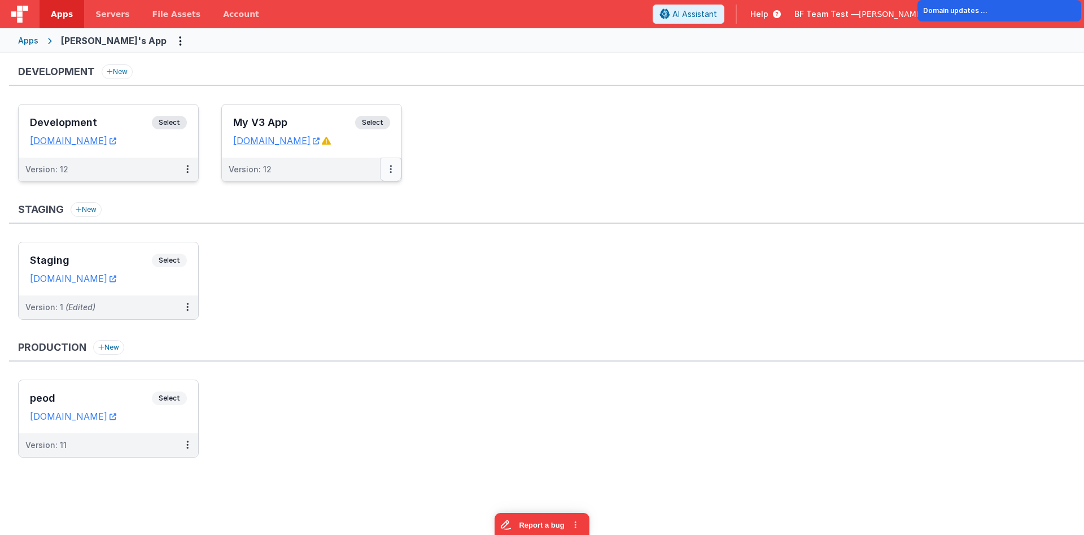
click at [390, 169] on icon at bounding box center [391, 169] width 2 height 1
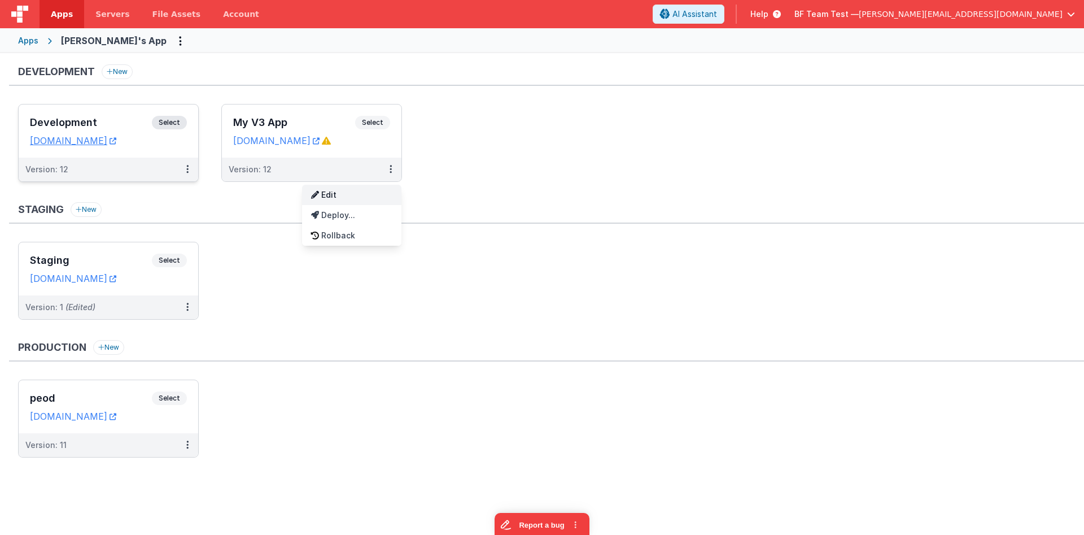
click at [346, 190] on link "Edit" at bounding box center [351, 195] width 99 height 20
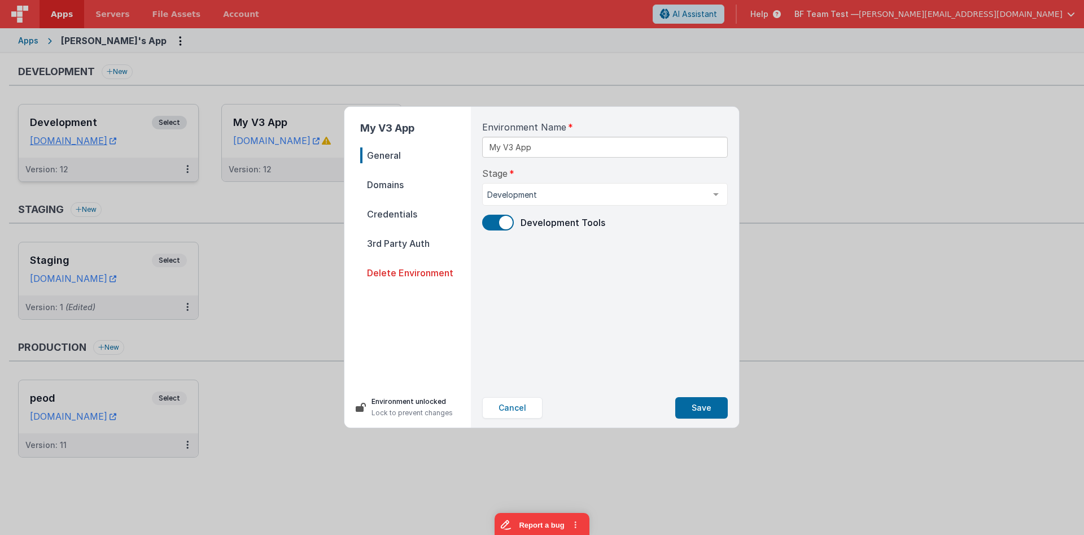
click at [389, 182] on span "Domains" at bounding box center [415, 185] width 111 height 16
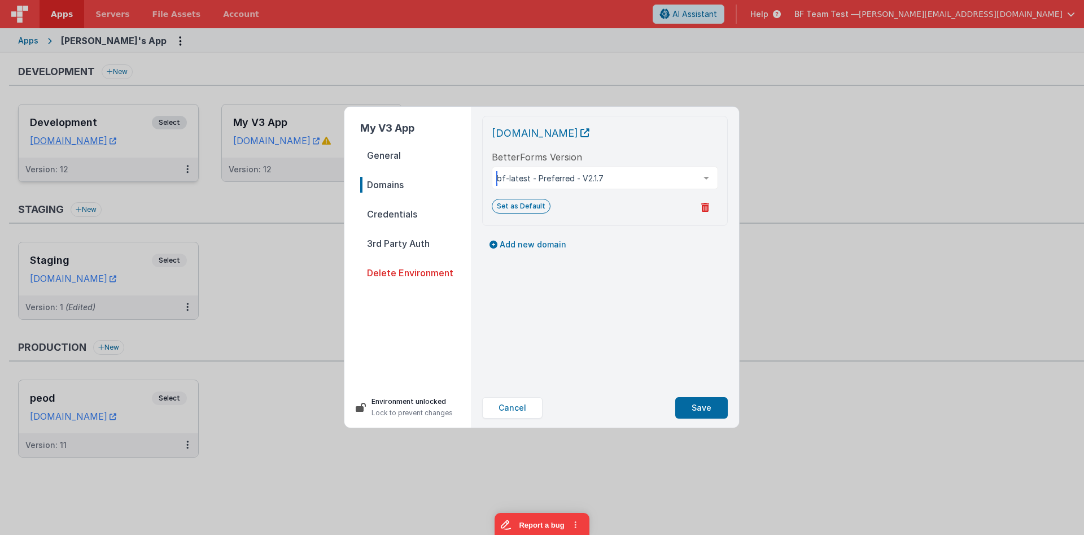
click at [703, 178] on div at bounding box center [706, 177] width 23 height 21
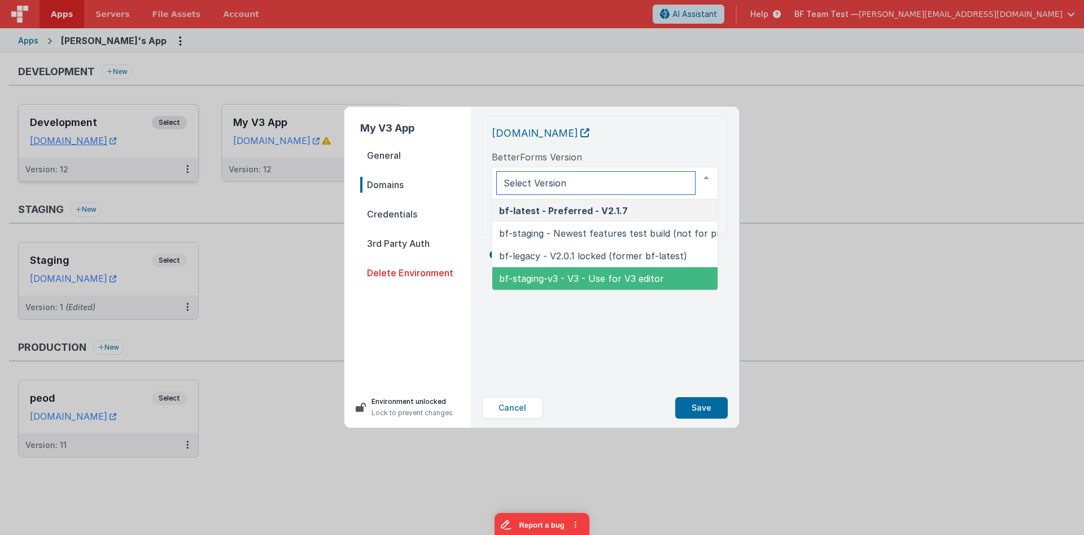
click at [580, 280] on span "bf-staging-v3 - V3 - Use for V3 editor" at bounding box center [581, 278] width 165 height 11
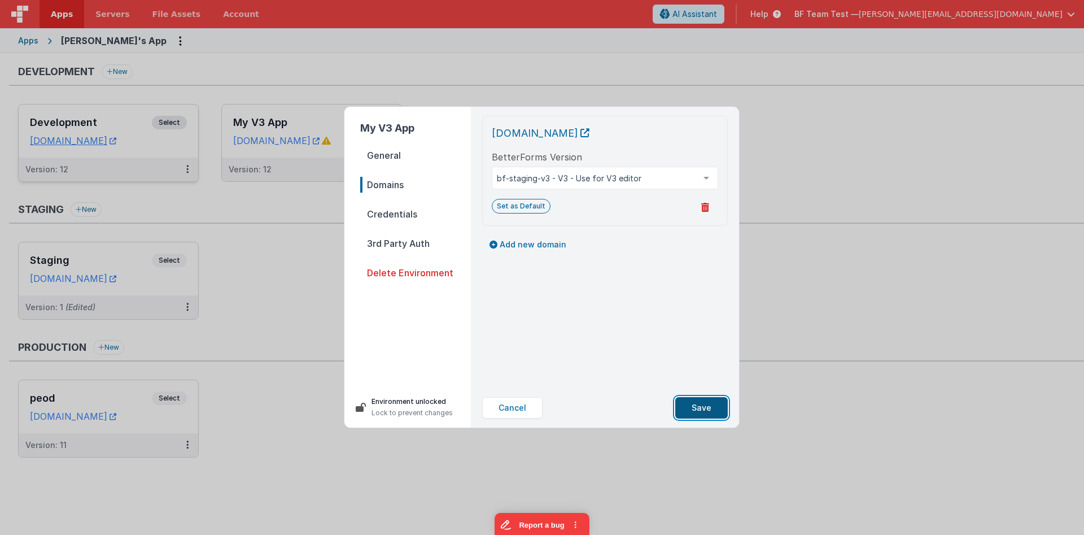
click at [700, 403] on button "Save" at bounding box center [702, 407] width 53 height 21
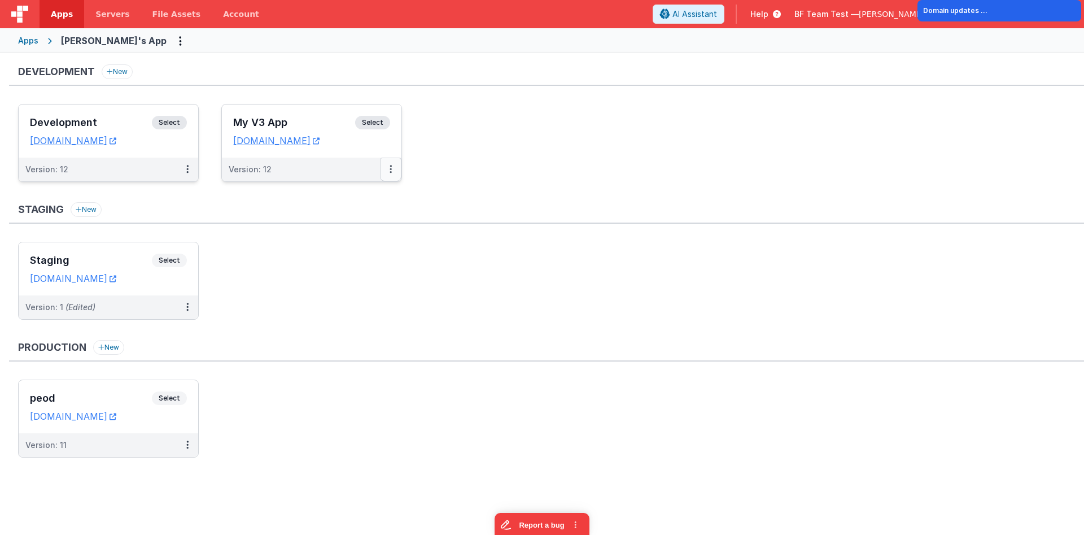
click at [386, 171] on button at bounding box center [390, 170] width 21 height 24
click at [338, 197] on link "Edit" at bounding box center [351, 195] width 99 height 20
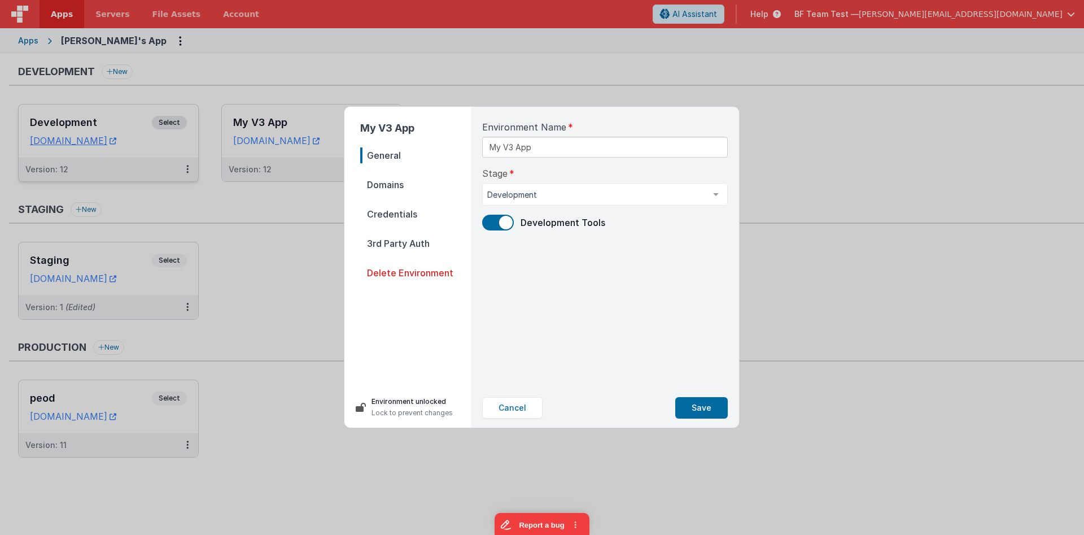
click at [400, 186] on span "Domains" at bounding box center [415, 185] width 111 height 16
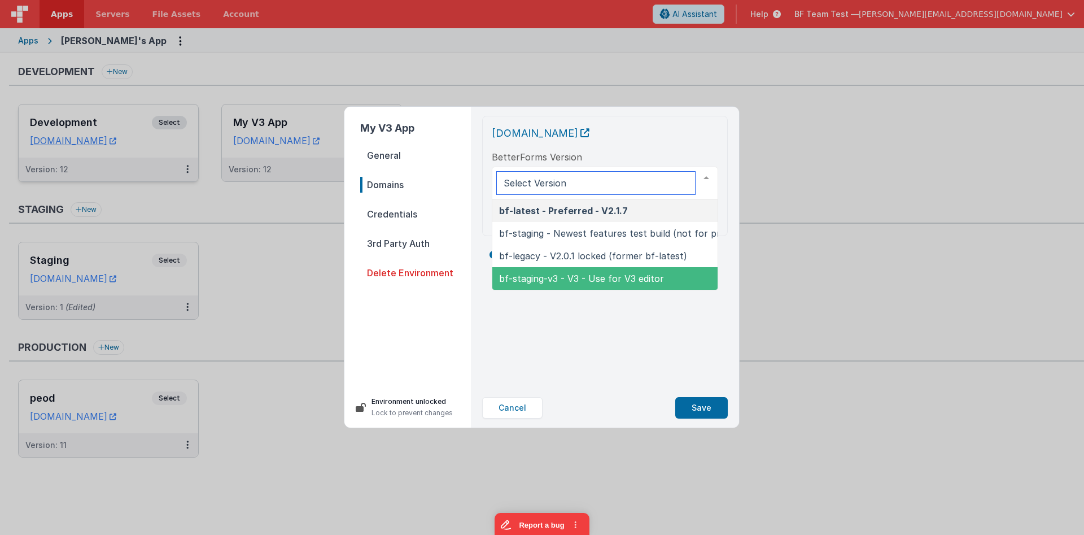
click at [581, 273] on span "bf-staging-v3 - V3 - Use for V3 editor" at bounding box center [581, 278] width 165 height 11
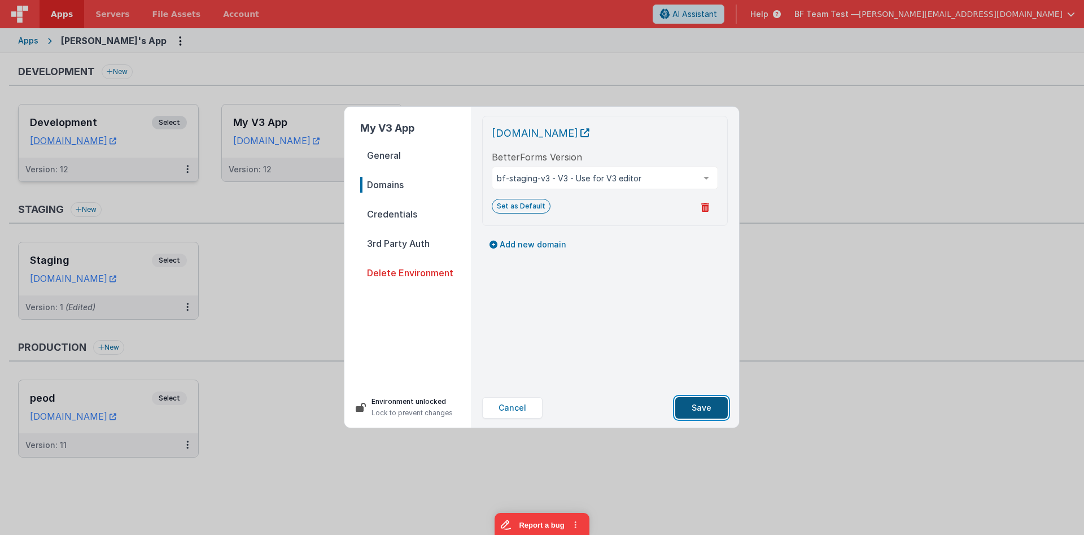
click at [709, 408] on button "Save" at bounding box center [702, 407] width 53 height 21
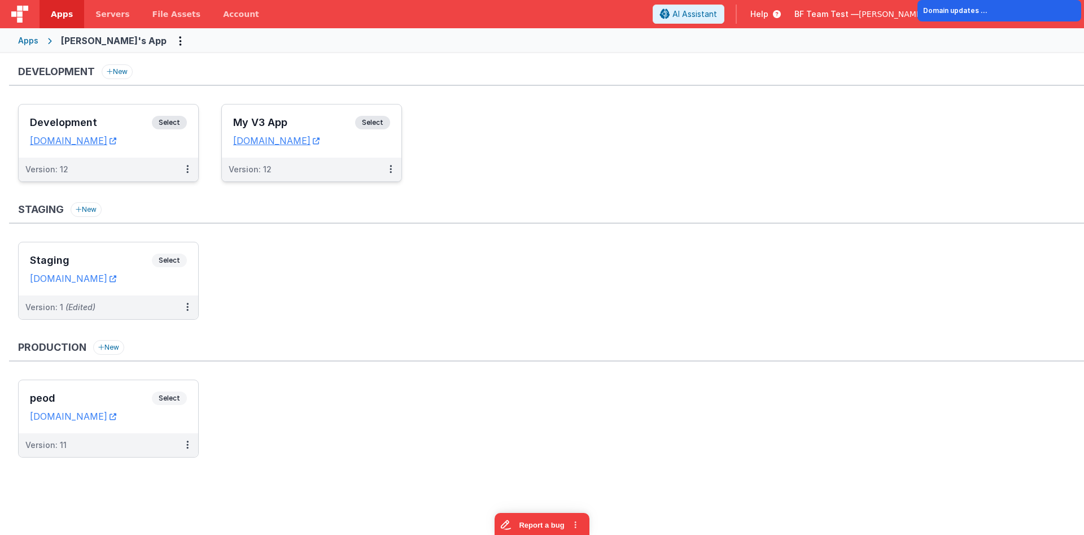
click at [398, 143] on div "My V3 App Select URLs myv3app.clientportal.cloud" at bounding box center [312, 130] width 180 height 53
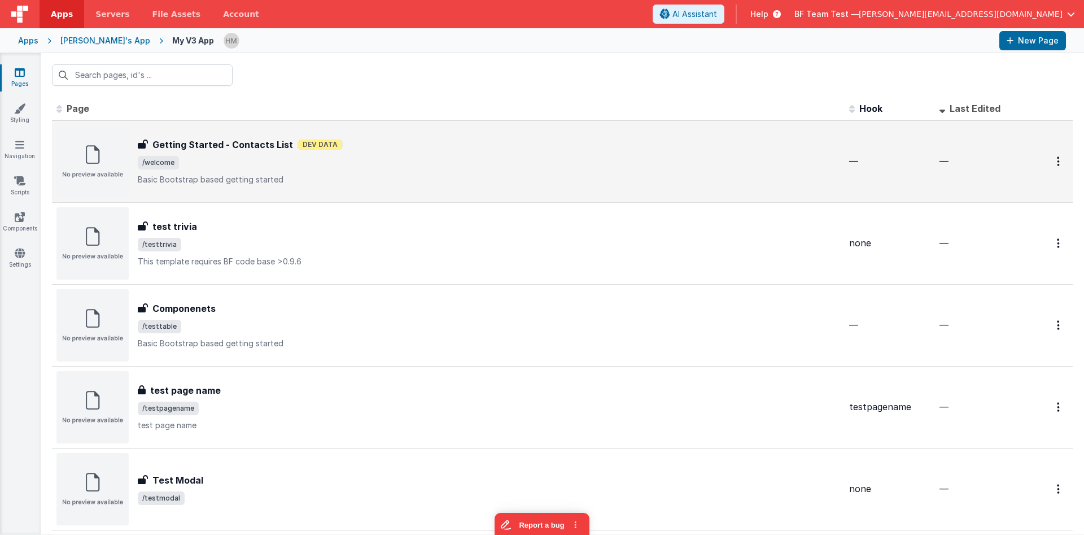
click at [482, 162] on span "/welcome" at bounding box center [489, 163] width 703 height 14
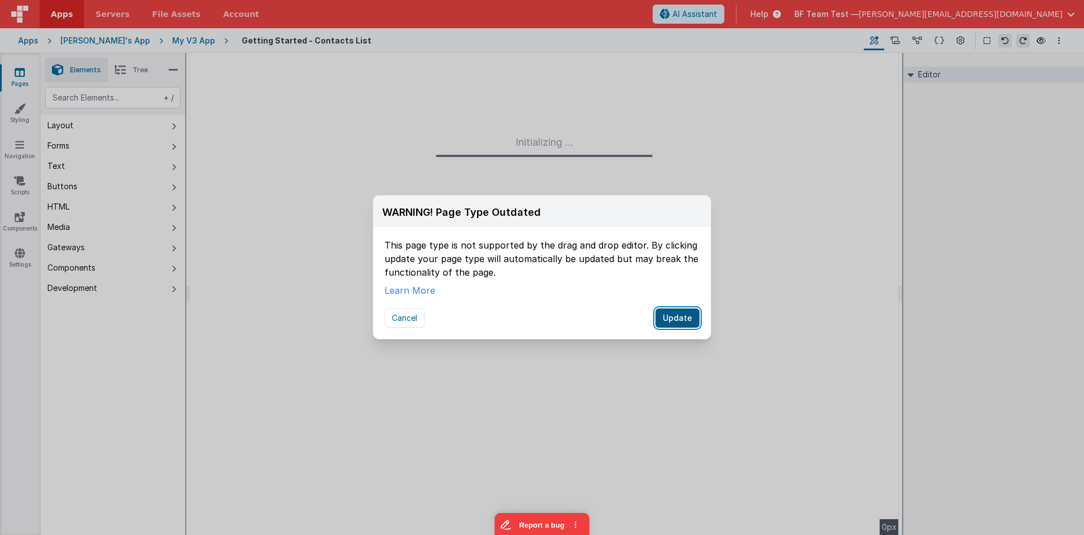
click at [679, 319] on button "Update" at bounding box center [678, 317] width 44 height 19
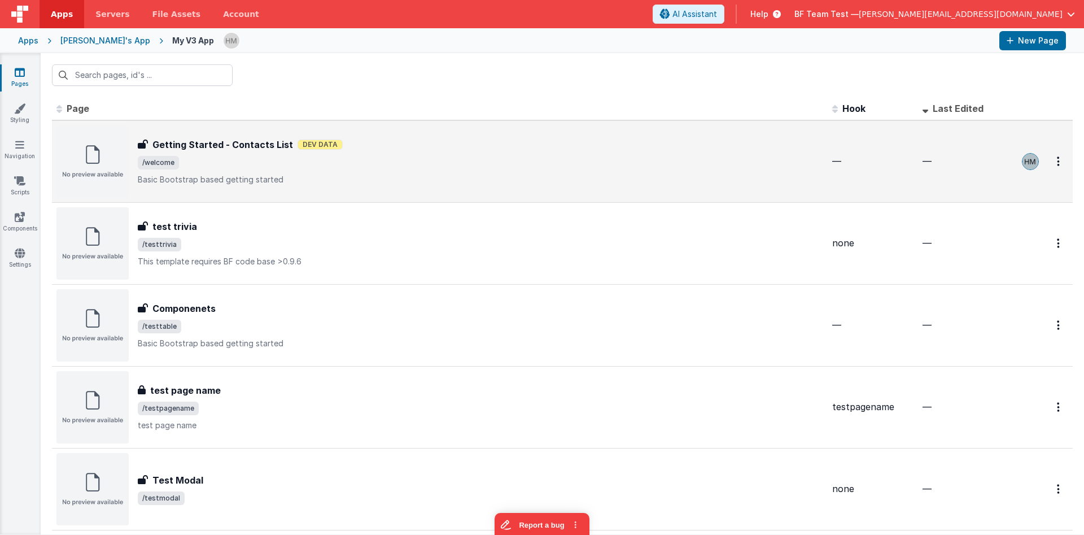
click at [487, 137] on div "Getting Started - Contacts List Getting Started - Contacts List Dev Data /welco…" at bounding box center [439, 161] width 767 height 72
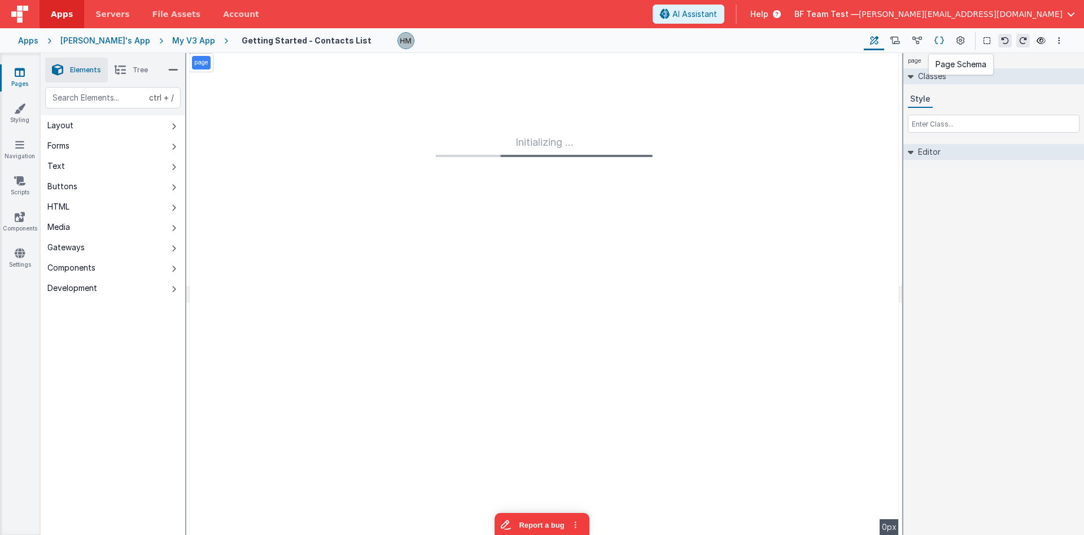
click at [939, 41] on icon at bounding box center [940, 41] width 10 height 12
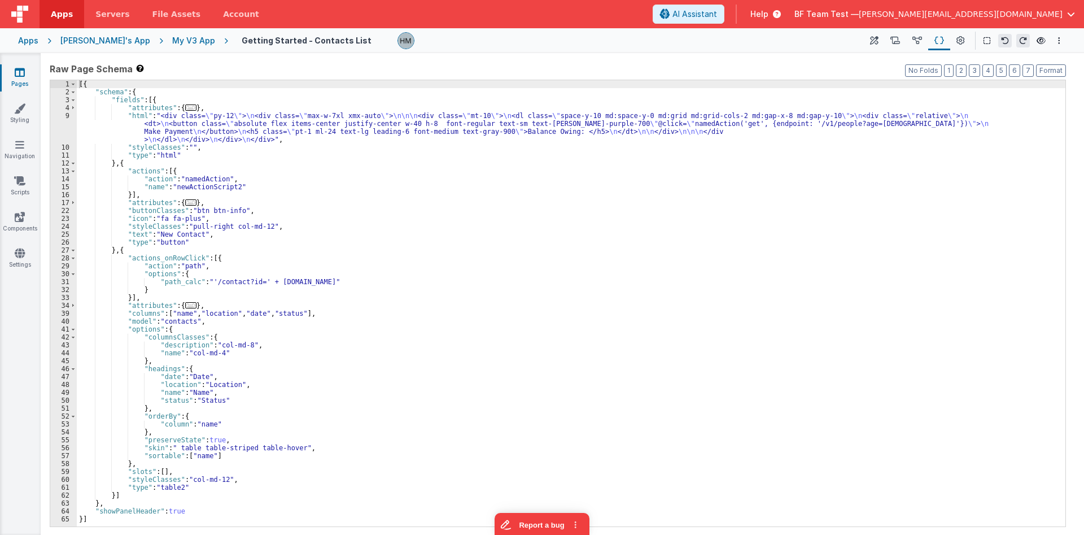
click at [749, 164] on div "[{ "schema" : { "fields" : [{ "attributes" : { ... } , "html" : "<div class= \"…" at bounding box center [571, 311] width 989 height 462
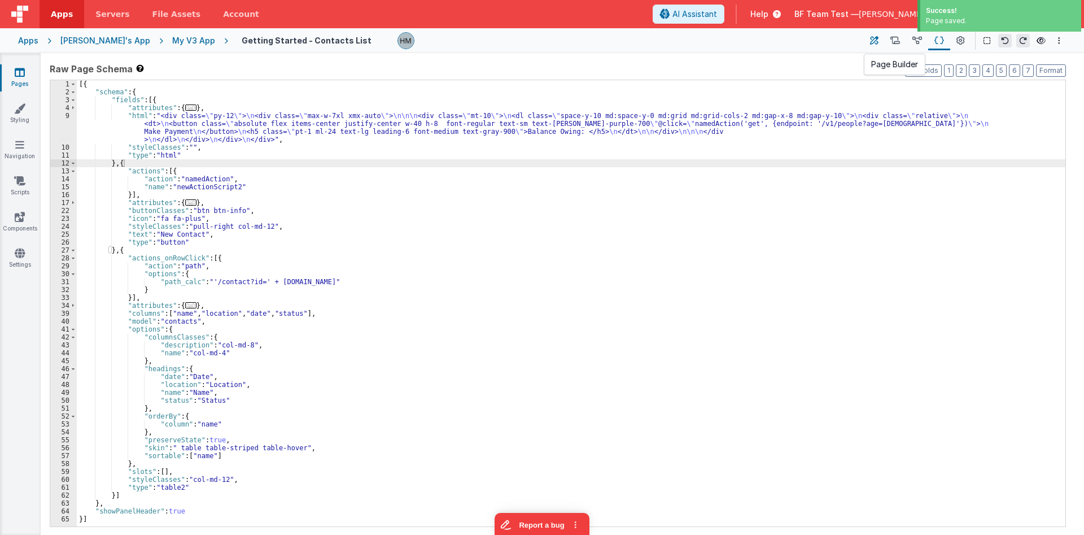
click at [879, 36] on icon at bounding box center [874, 41] width 8 height 12
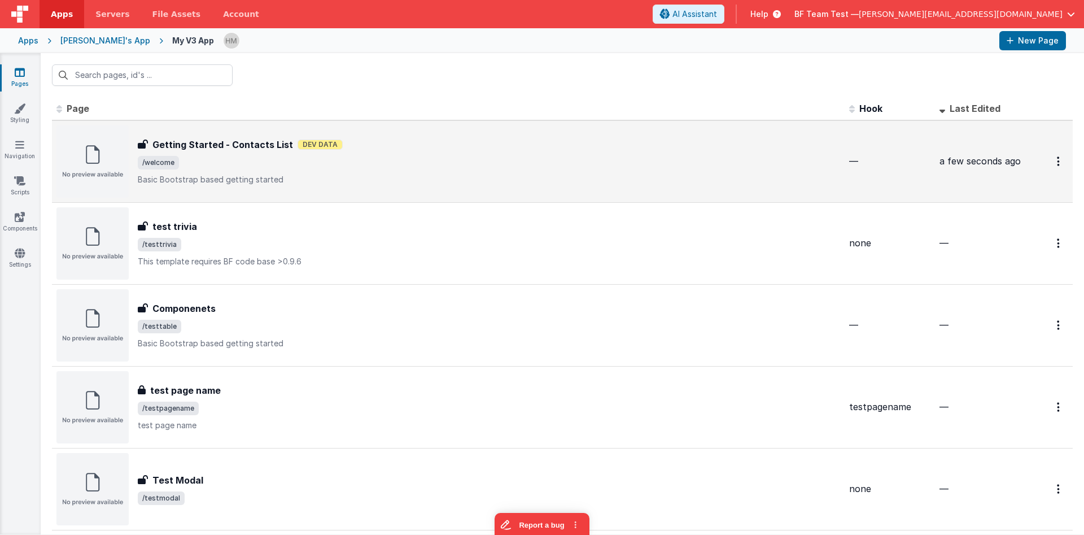
click at [477, 175] on p "Basic Bootstrap based getting started" at bounding box center [489, 179] width 703 height 11
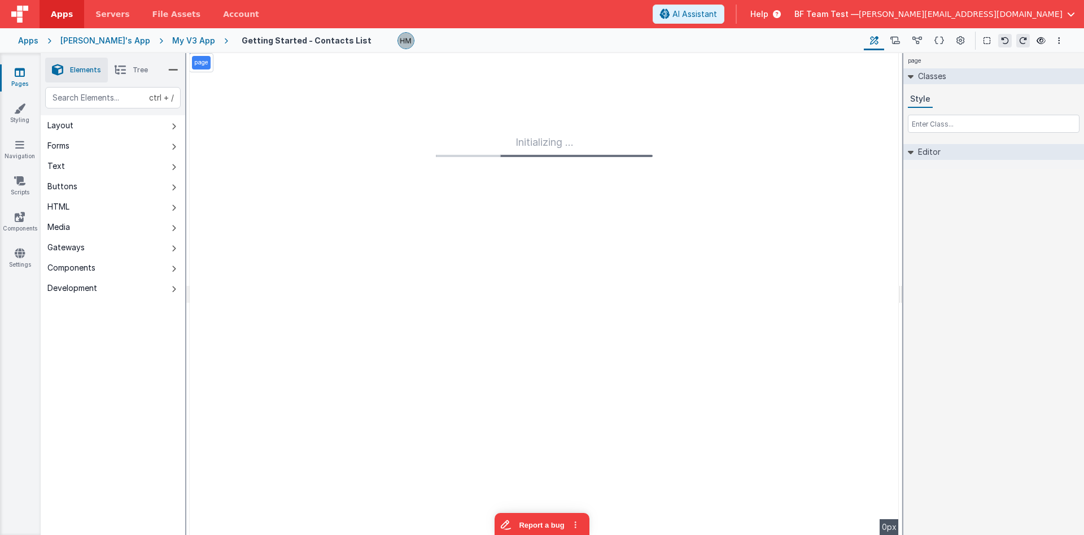
drag, startPoint x: 501, startPoint y: 138, endPoint x: 331, endPoint y: 94, distance: 175.5
click at [608, 163] on div "Initializing ..." at bounding box center [544, 294] width 709 height 482
click at [172, 42] on div "My V3 App" at bounding box center [193, 40] width 43 height 11
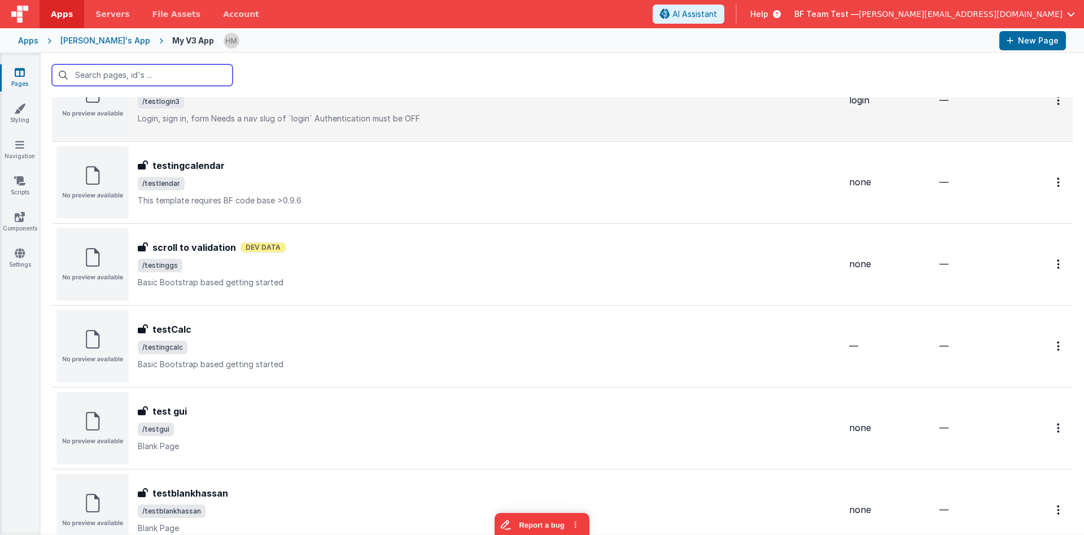
scroll to position [474, 0]
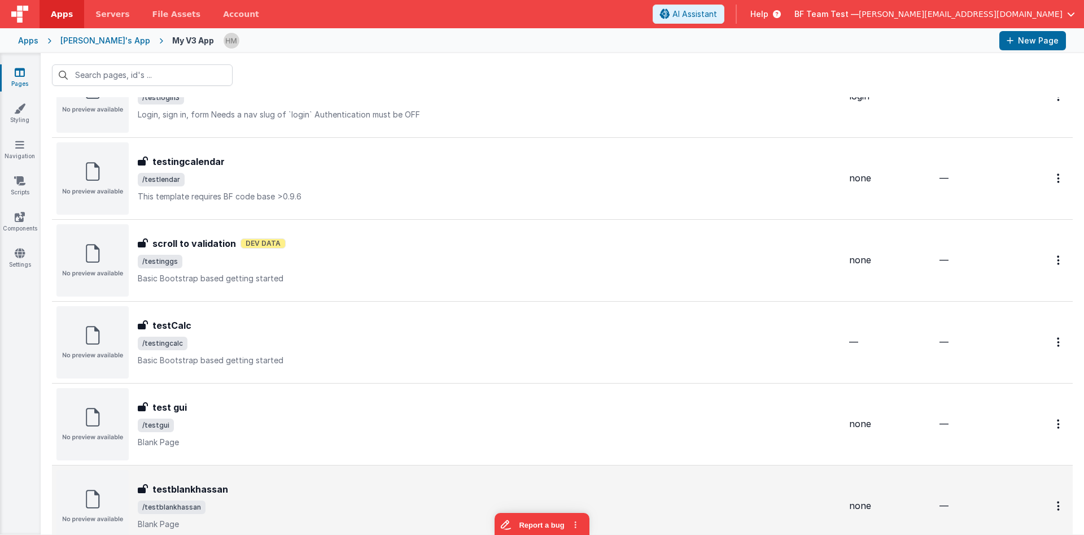
click at [288, 480] on div "testblankhassan testblankhassan /testblankhassan Blank Page" at bounding box center [448, 506] width 784 height 72
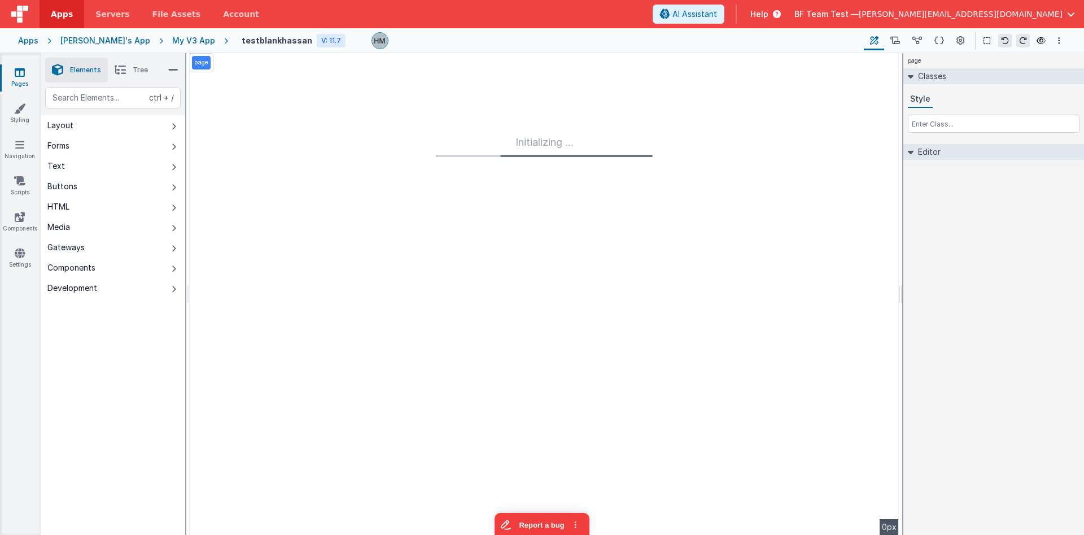
click at [939, 240] on div "page Classes Style Editor DEV: Focus DEV: builderToggleConditionalCSS DEV: Remo…" at bounding box center [994, 294] width 181 height 482
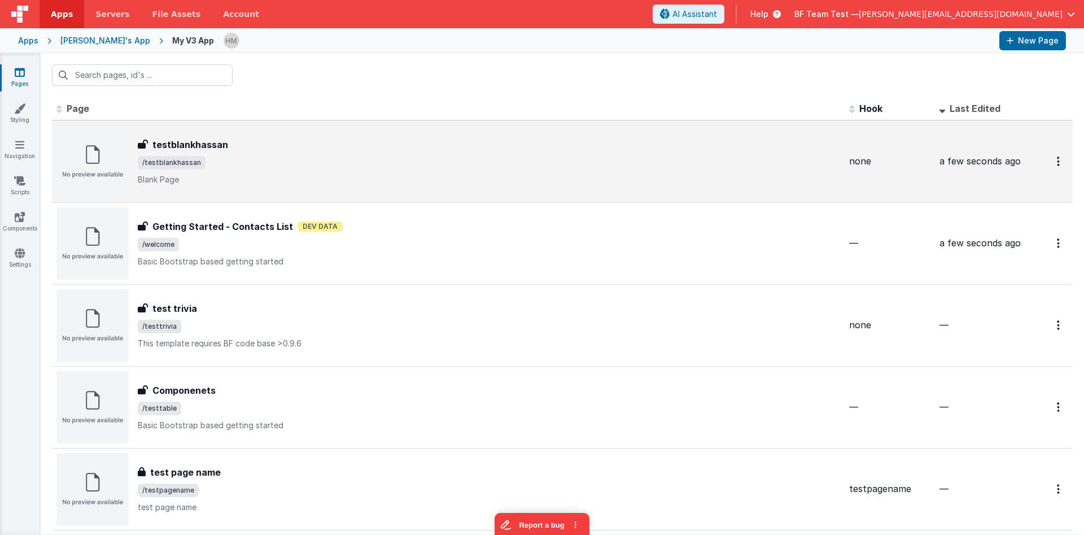
click at [374, 160] on span "/testblankhassan" at bounding box center [489, 163] width 703 height 14
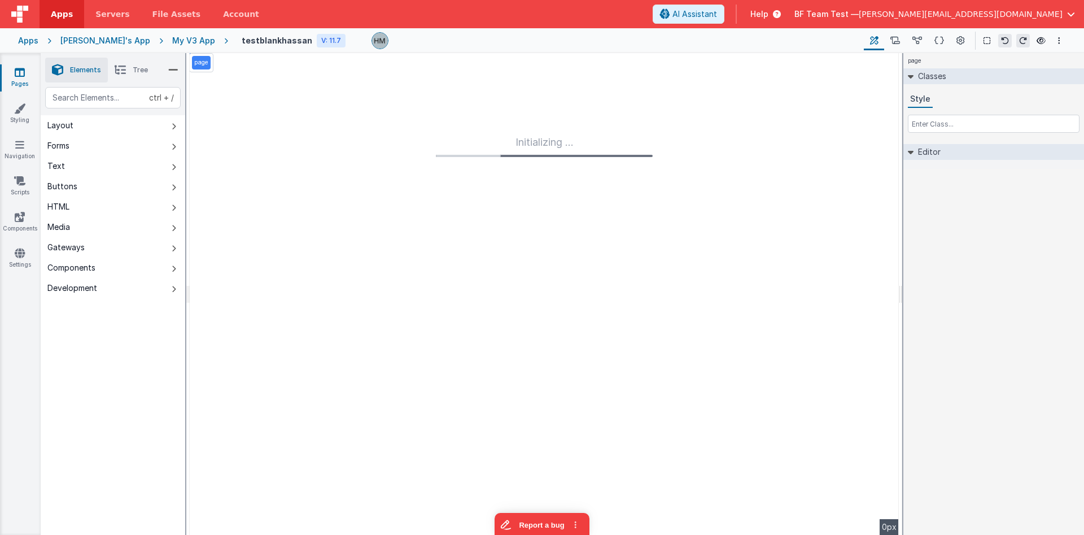
drag, startPoint x: 549, startPoint y: 152, endPoint x: 569, endPoint y: 143, distance: 21.7
click at [569, 143] on div "Initializing ..." at bounding box center [544, 145] width 217 height 23
click at [895, 47] on button at bounding box center [896, 40] width 22 height 19
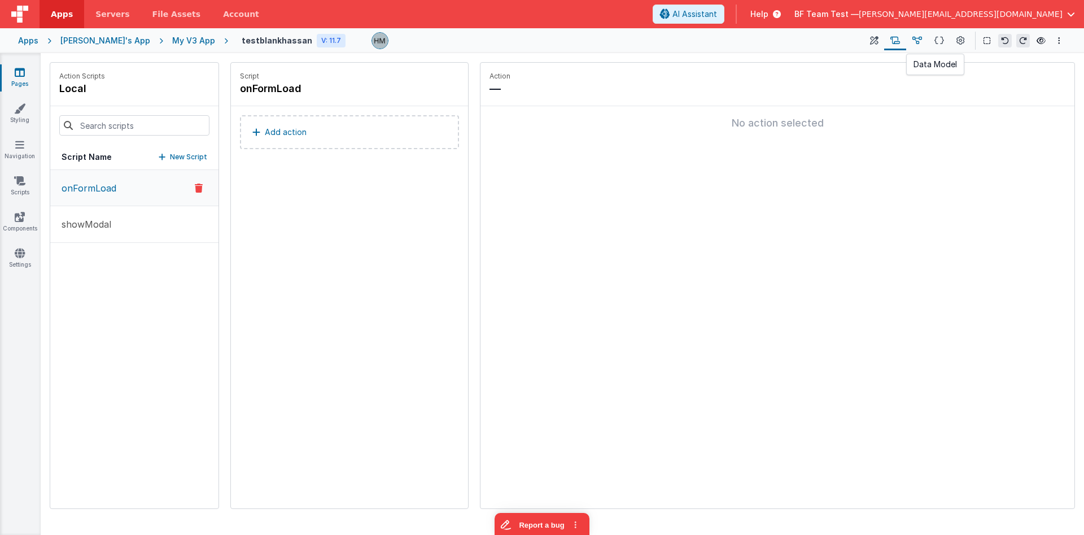
click at [918, 44] on icon at bounding box center [918, 41] width 10 height 12
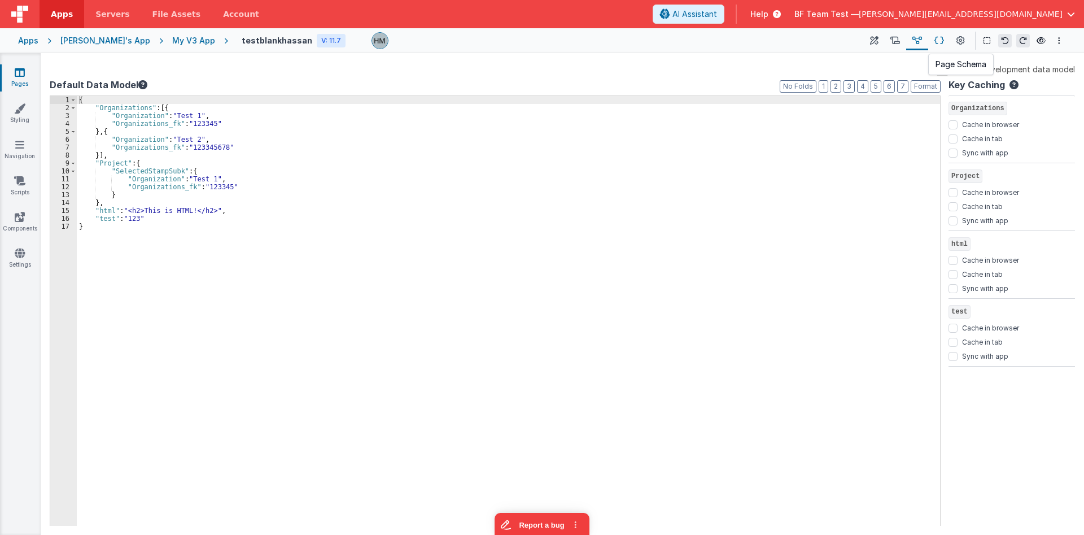
click at [938, 43] on icon at bounding box center [940, 41] width 10 height 12
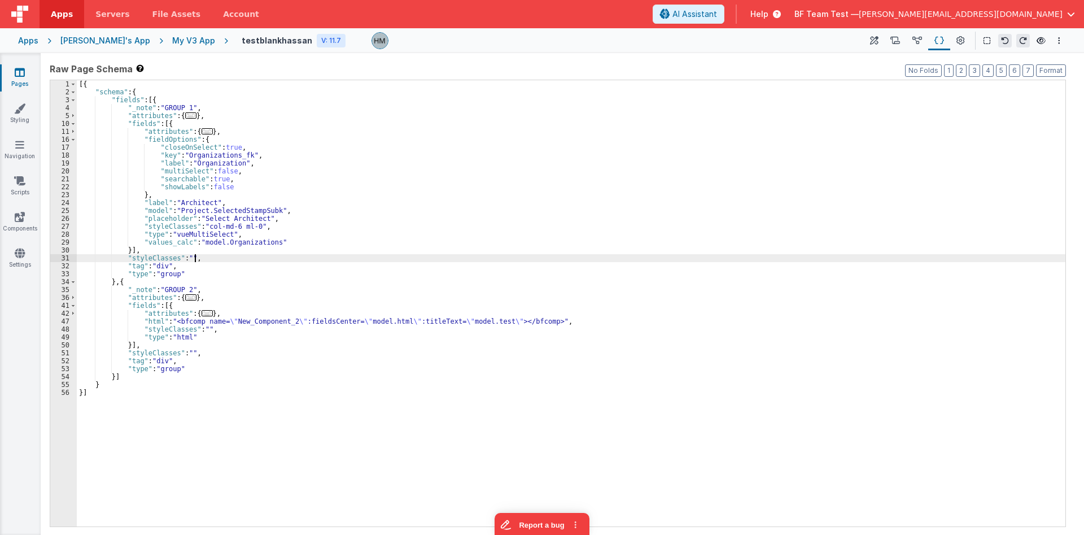
click at [472, 258] on div "[{ "schema" : { "fields" : [{ "_note" : "GROUP 1" , "attributes" : { ... } , "f…" at bounding box center [571, 311] width 989 height 462
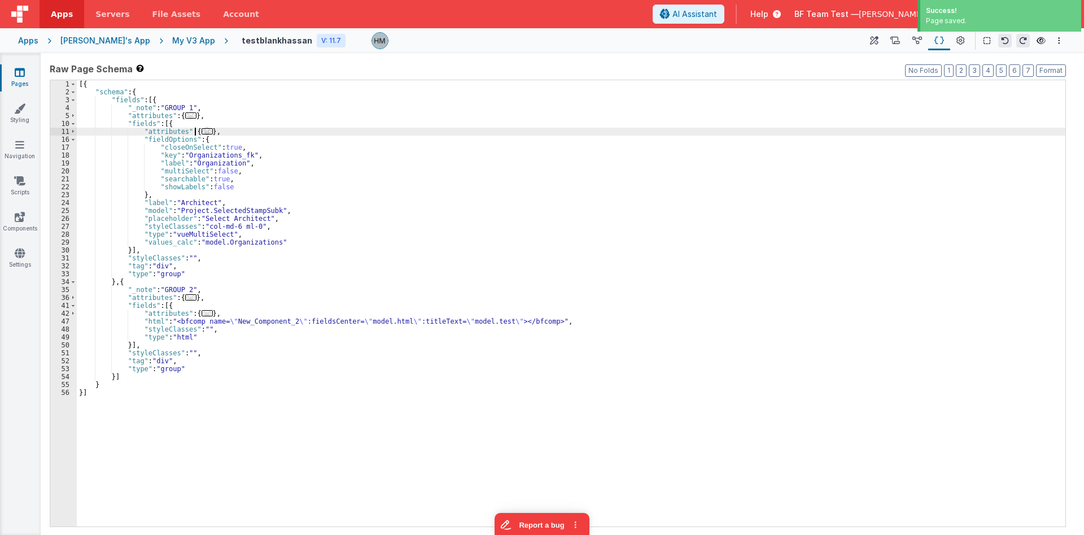
click at [202, 131] on span "..." at bounding box center [207, 131] width 11 height 6
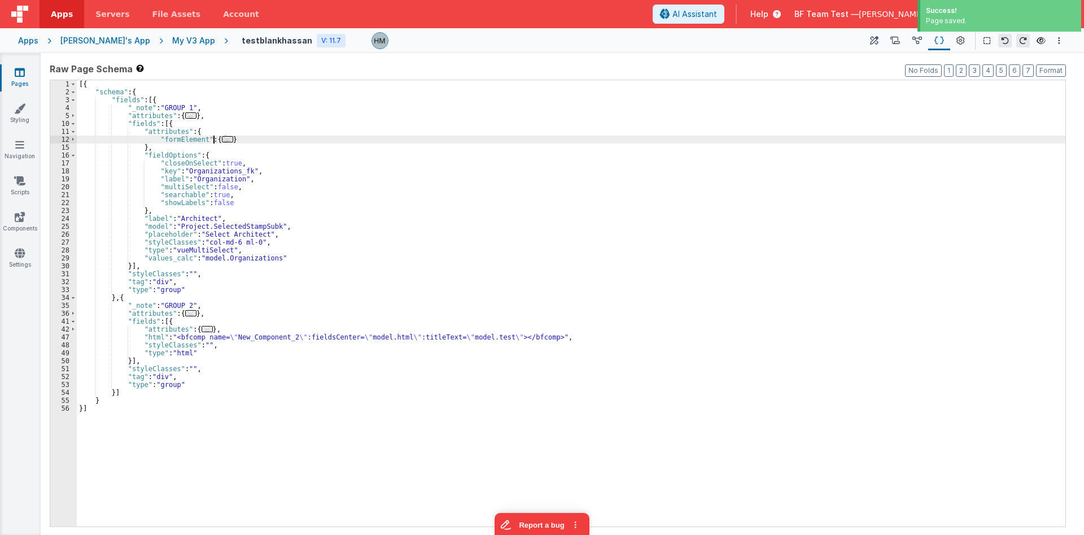
click at [222, 141] on span "..." at bounding box center [227, 139] width 11 height 6
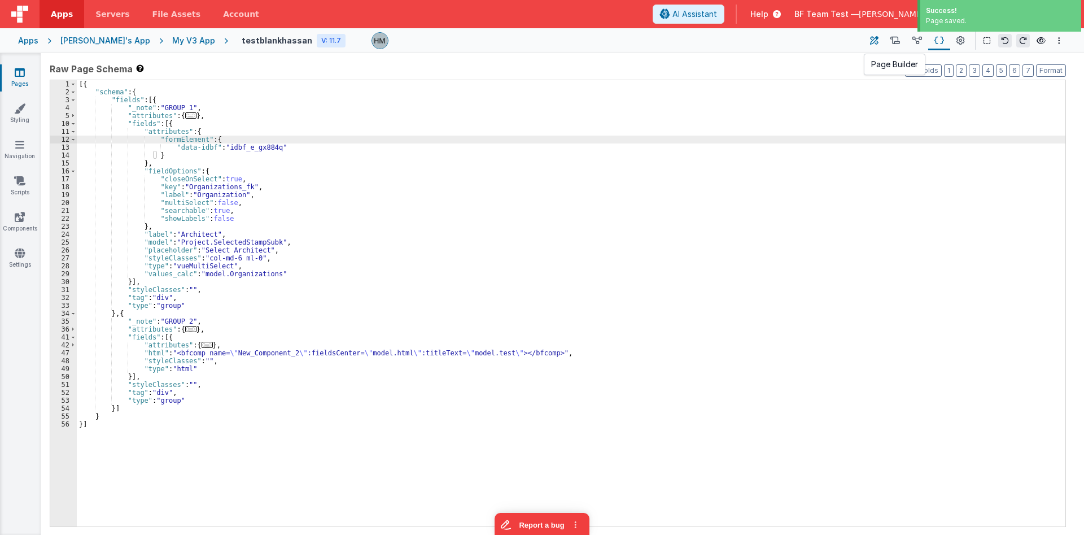
click at [872, 42] on icon at bounding box center [874, 41] width 8 height 12
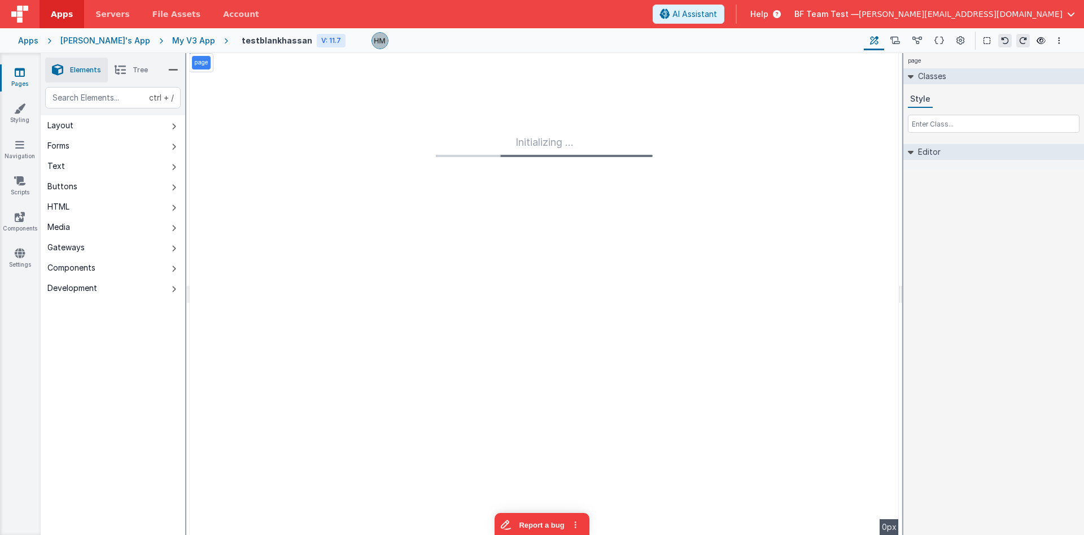
click at [172, 43] on div "My V3 App" at bounding box center [193, 40] width 43 height 11
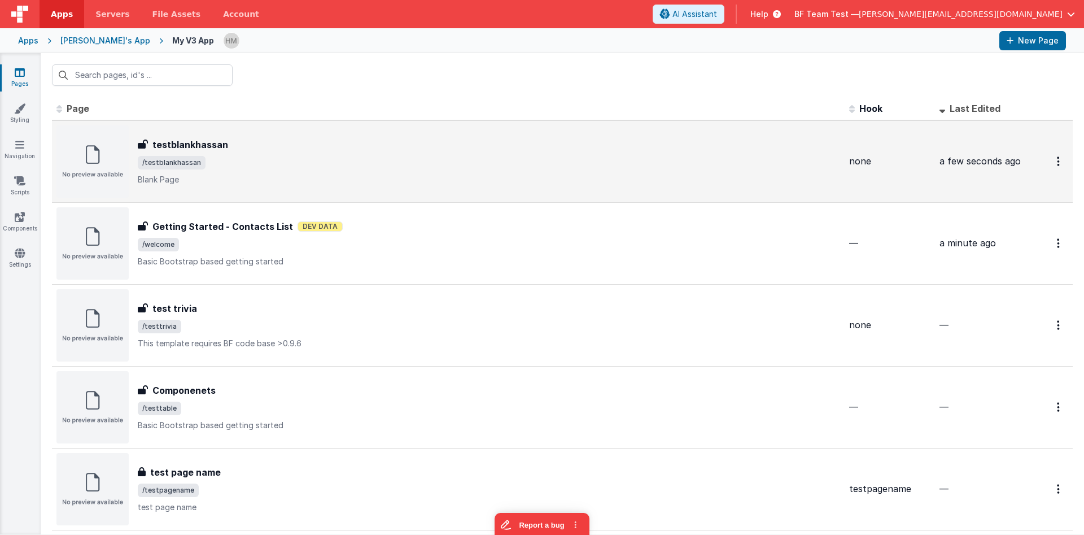
click at [387, 186] on div "testblankhassan testblankhassan /testblankhassan Blank Page" at bounding box center [448, 161] width 784 height 72
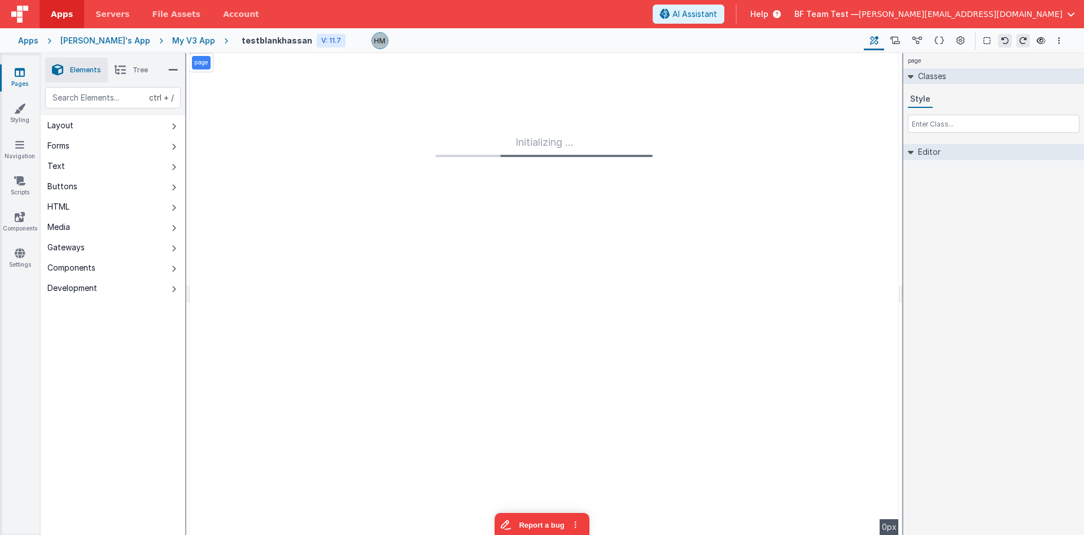
click at [550, 142] on div "Initializing ..." at bounding box center [544, 145] width 217 height 23
drag, startPoint x: 717, startPoint y: 57, endPoint x: 692, endPoint y: 59, distance: 24.9
click at [88, 38] on div "Hassan's App" at bounding box center [105, 40] width 90 height 11
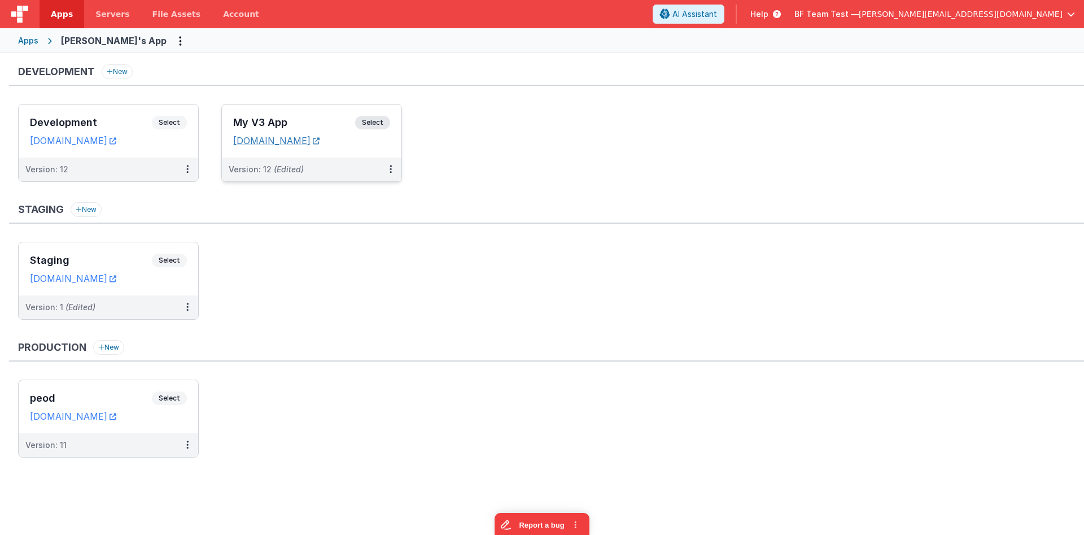
click at [320, 140] on link "myv3app.clientportal.cloud" at bounding box center [276, 140] width 86 height 11
click at [296, 111] on div "My V3 App Select URLs myv3app.clientportal.cloud" at bounding box center [312, 130] width 180 height 53
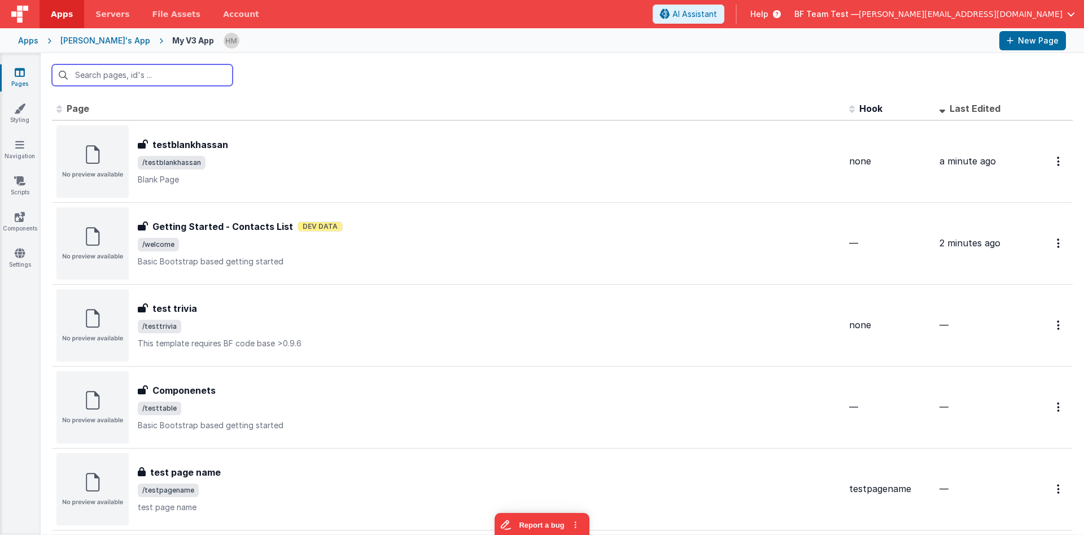
click at [182, 71] on input "text" at bounding box center [142, 74] width 181 height 21
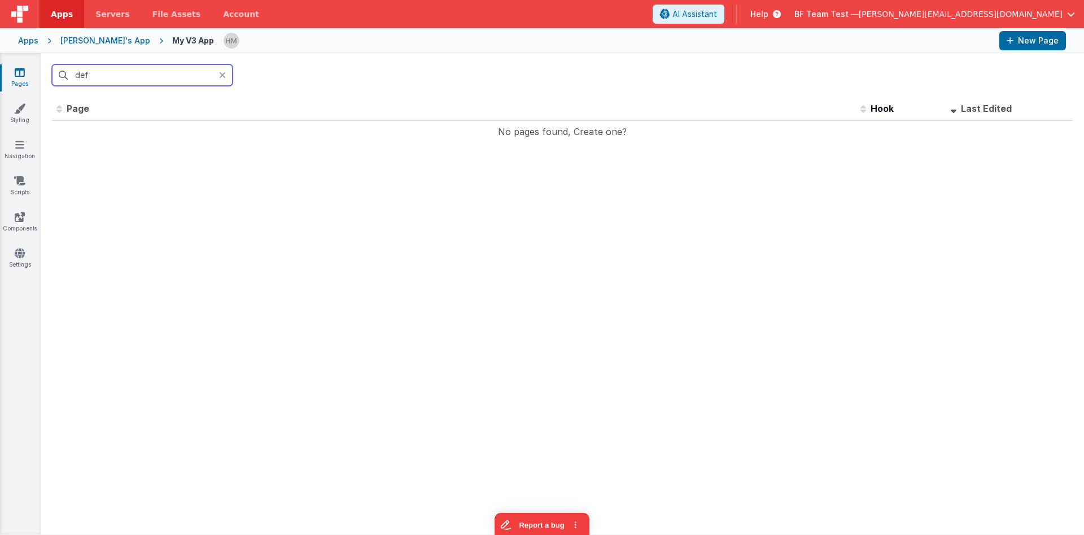
type input "defa"
drag, startPoint x: 175, startPoint y: 69, endPoint x: 0, endPoint y: 52, distance: 175.4
click at [52, 64] on input "defa" at bounding box center [142, 74] width 181 height 21
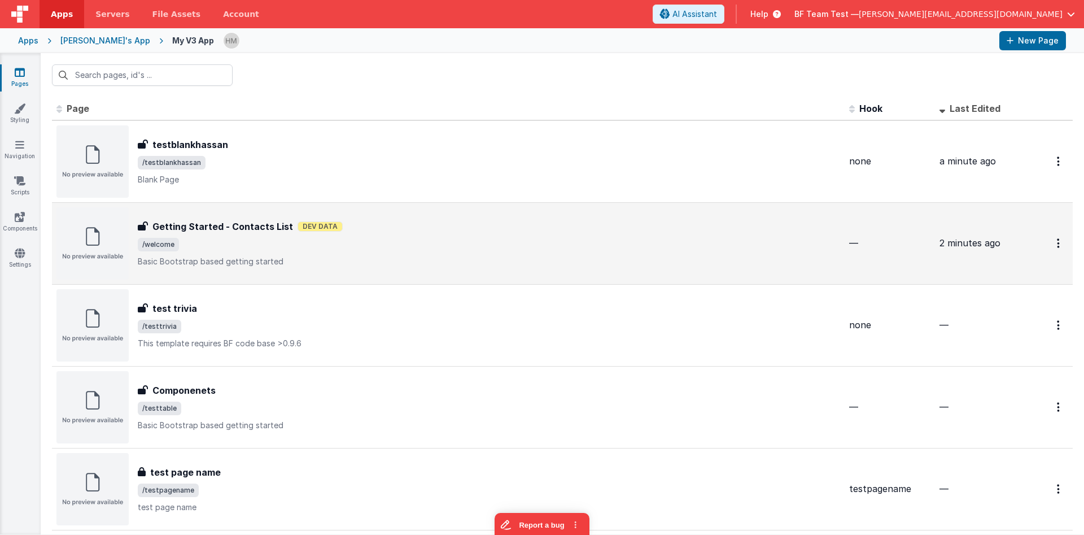
drag, startPoint x: 393, startPoint y: 407, endPoint x: 376, endPoint y: 187, distance: 220.9
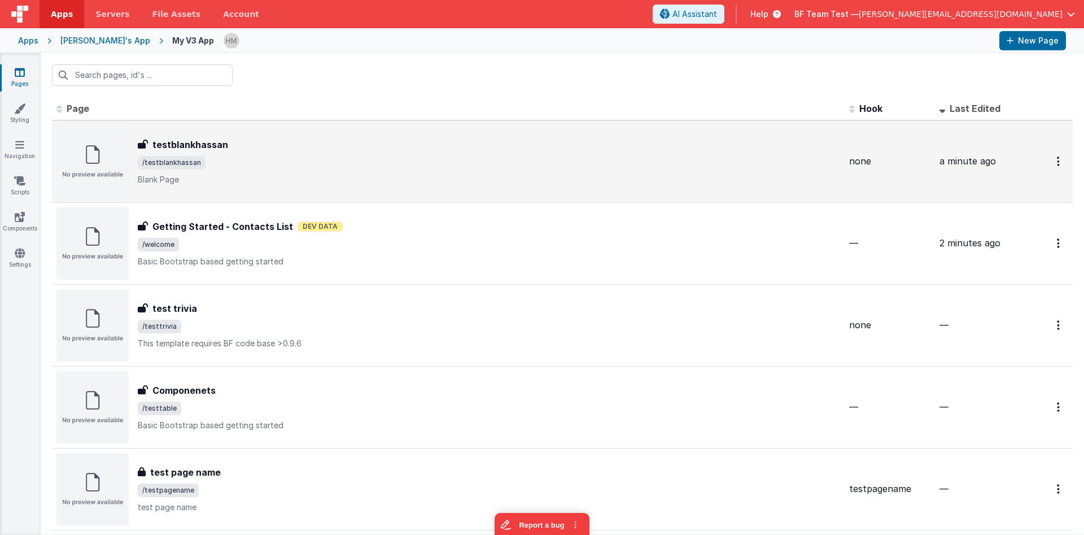
click at [385, 179] on p "Blank Page" at bounding box center [489, 179] width 703 height 11
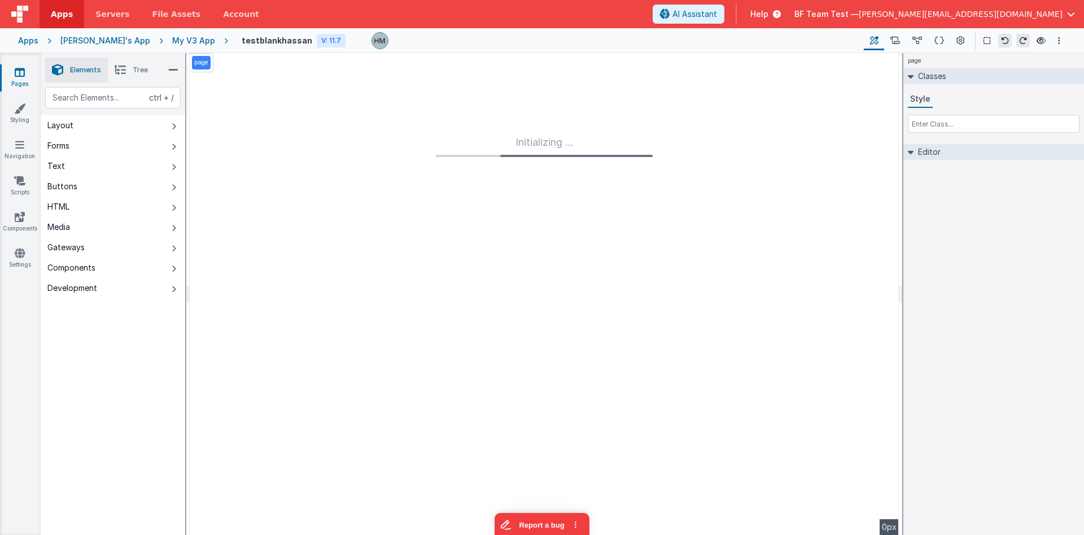
click at [136, 79] on li "Tree" at bounding box center [131, 70] width 47 height 25
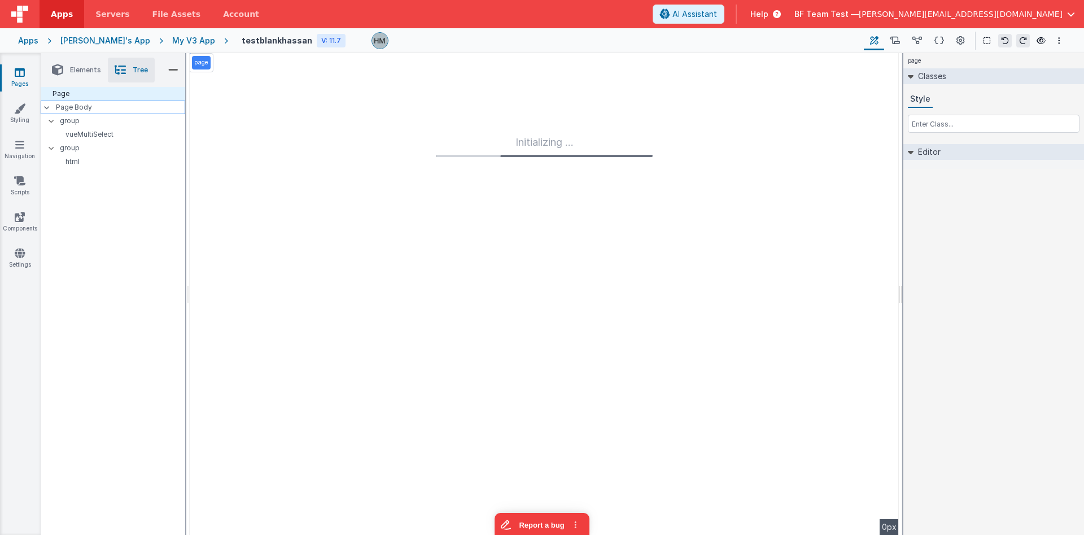
click at [109, 110] on p "Page Body" at bounding box center [120, 107] width 129 height 9
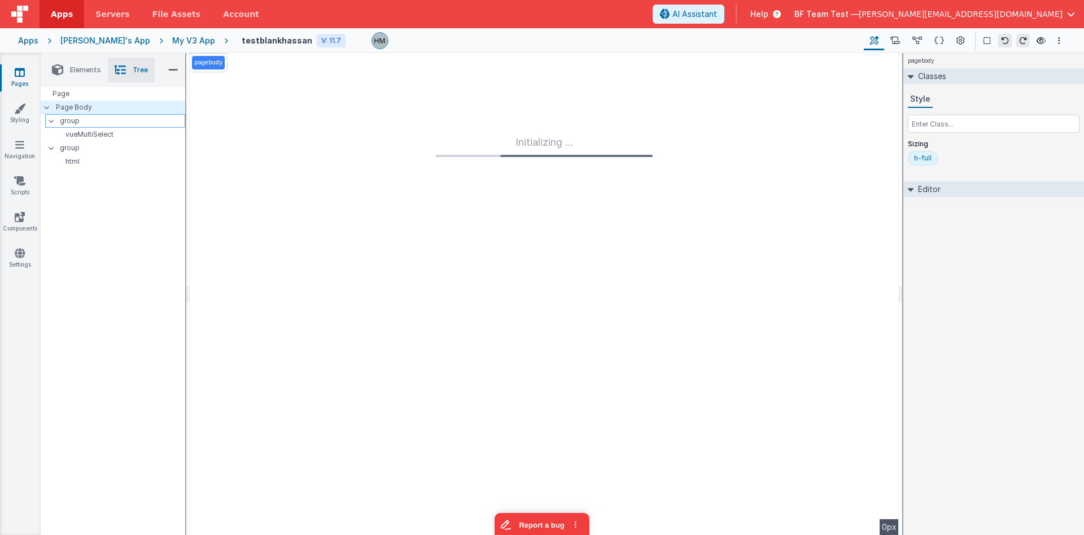
click at [104, 121] on p "group" at bounding box center [122, 121] width 125 height 12
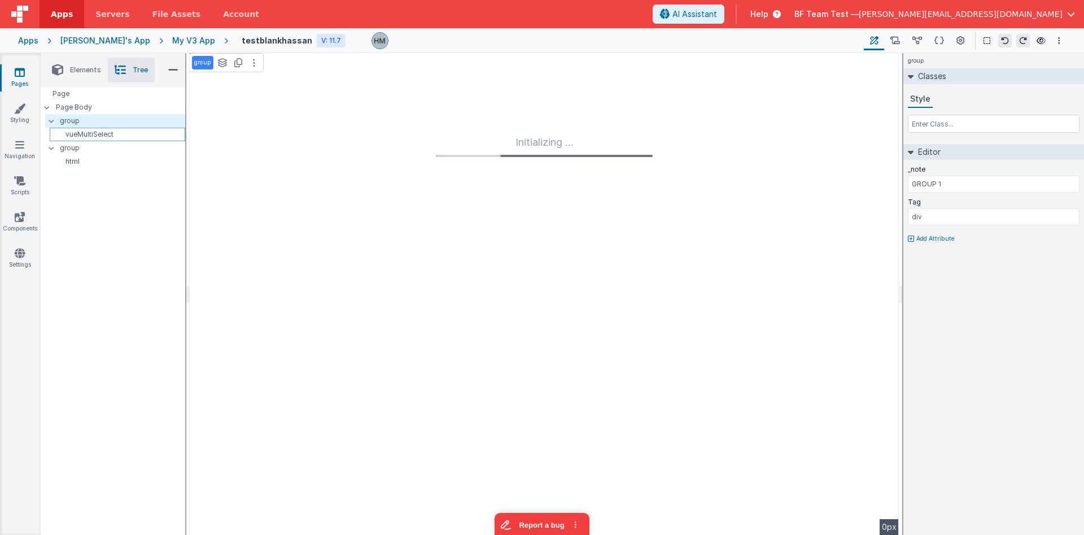
click at [110, 133] on p "vueMultiSelect" at bounding box center [119, 134] width 130 height 9
type input "Organization"
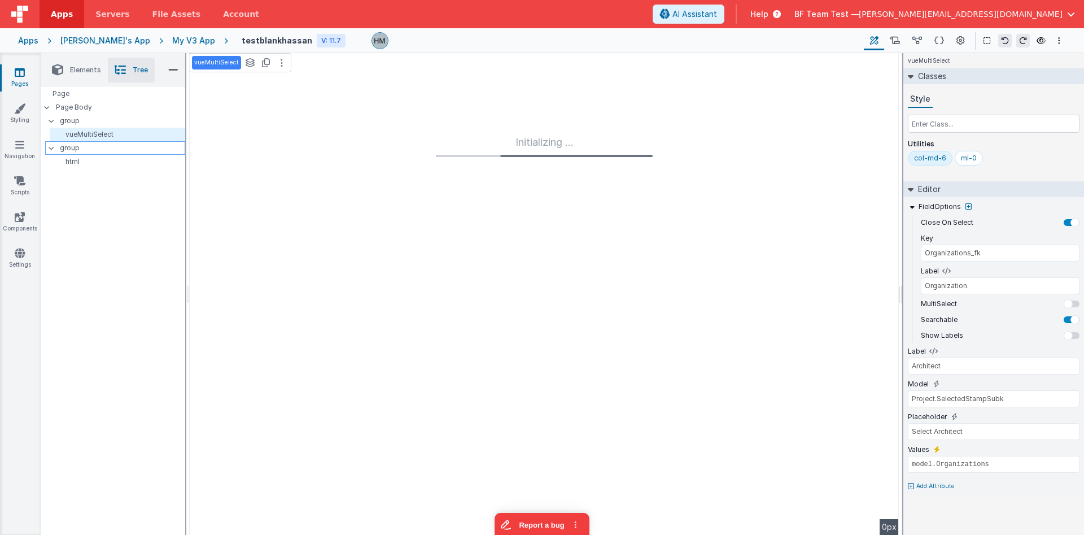
click at [115, 150] on p "group" at bounding box center [122, 148] width 125 height 12
type input "div"
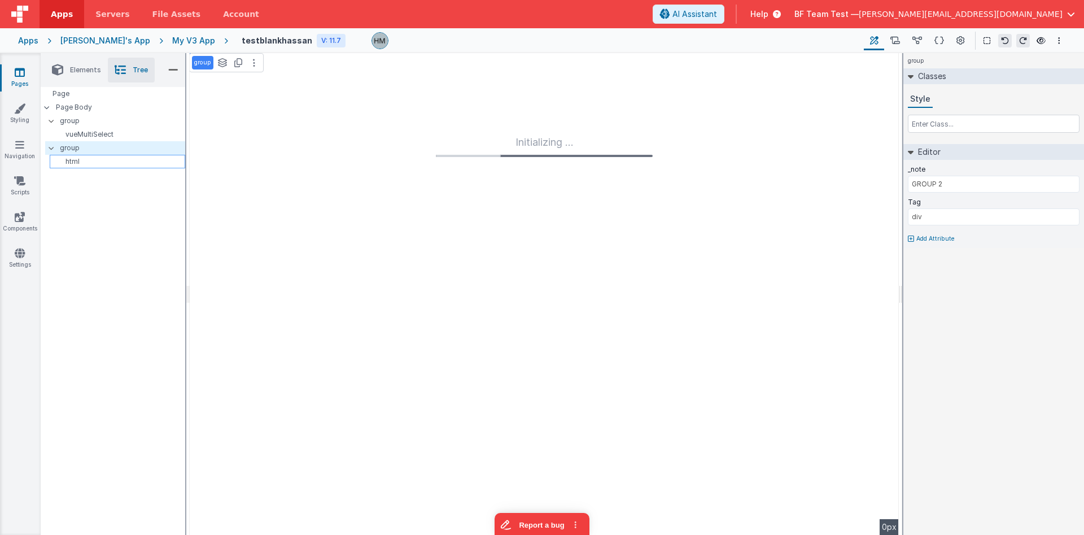
click at [121, 165] on p "html" at bounding box center [119, 161] width 130 height 9
click at [112, 137] on p "vueMultiSelect" at bounding box center [119, 134] width 130 height 9
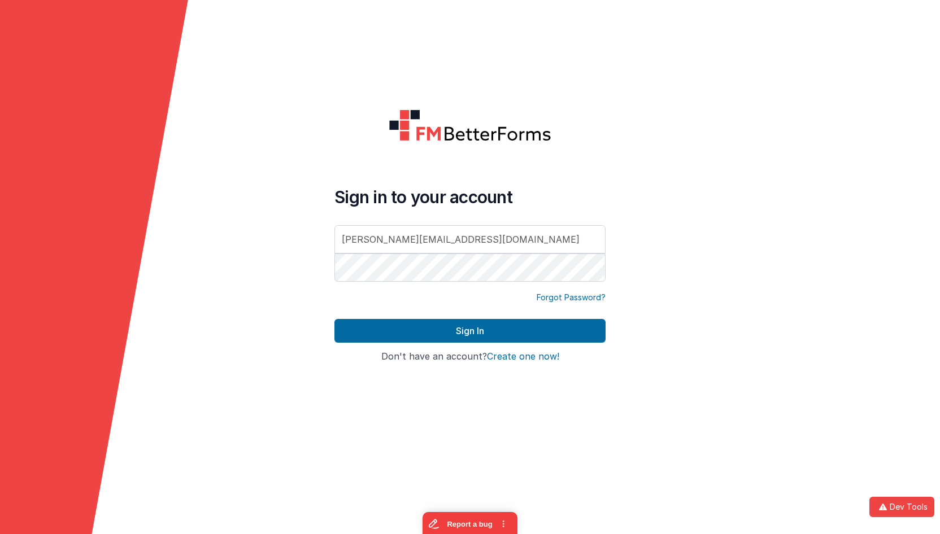
type input "[PERSON_NAME][EMAIL_ADDRESS][DOMAIN_NAME]"
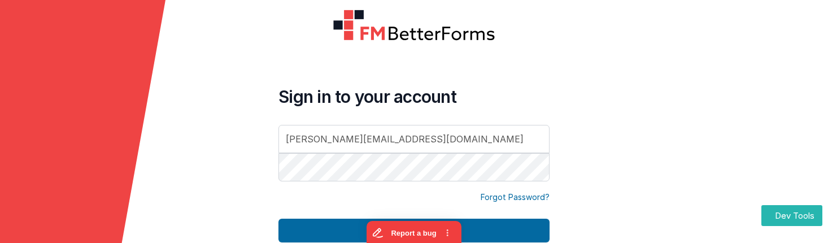
click at [572, 185] on form "Sign in to your account [PERSON_NAME][EMAIL_ADDRESS][DOMAIN_NAME] Forgot Passwo…" at bounding box center [414, 121] width 828 height 243
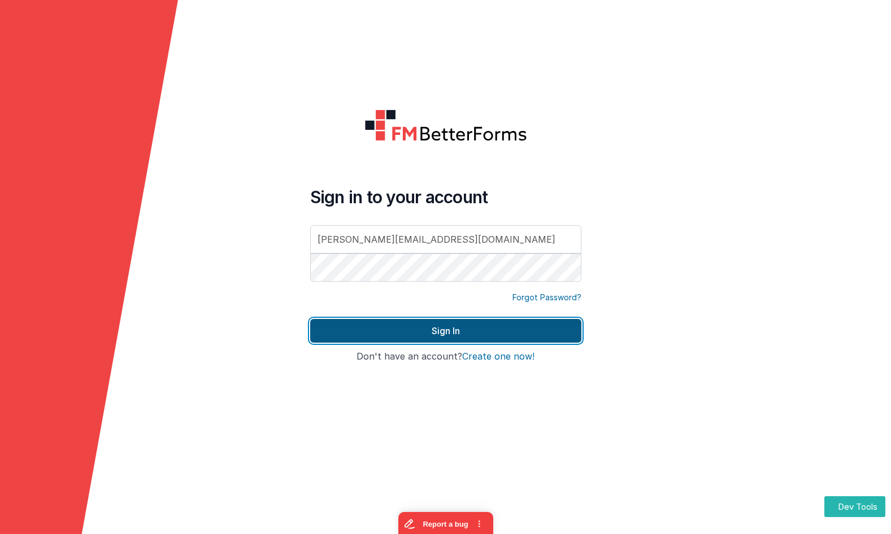
click at [526, 338] on button "Sign In" at bounding box center [445, 331] width 271 height 24
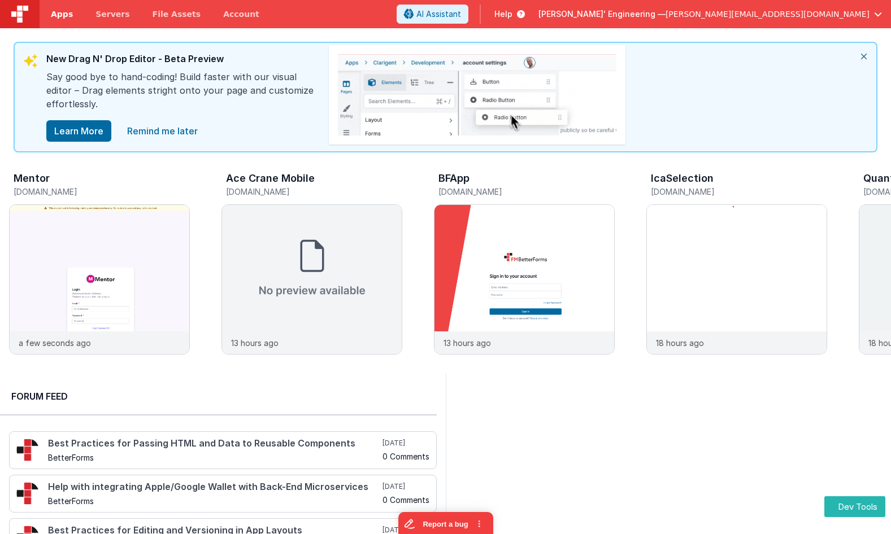
click at [56, 18] on span "Apps" at bounding box center [62, 13] width 22 height 11
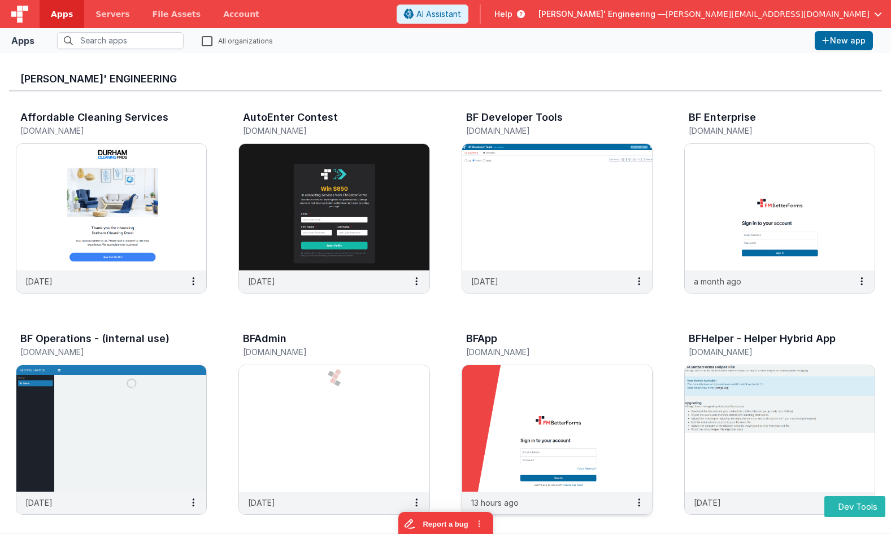
click at [577, 373] on img at bounding box center [557, 428] width 190 height 127
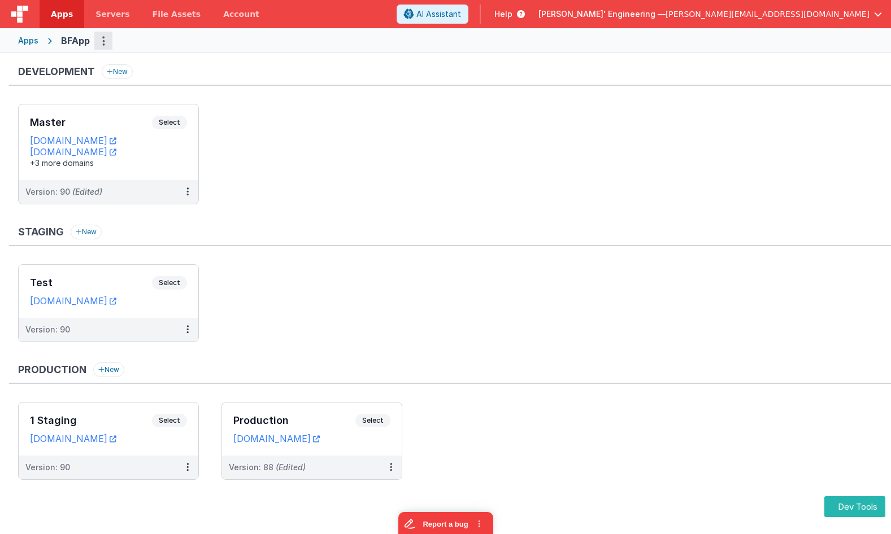
click at [99, 44] on button "Options" at bounding box center [103, 41] width 18 height 18
click at [88, 66] on link "App Settings" at bounding box center [62, 64] width 99 height 20
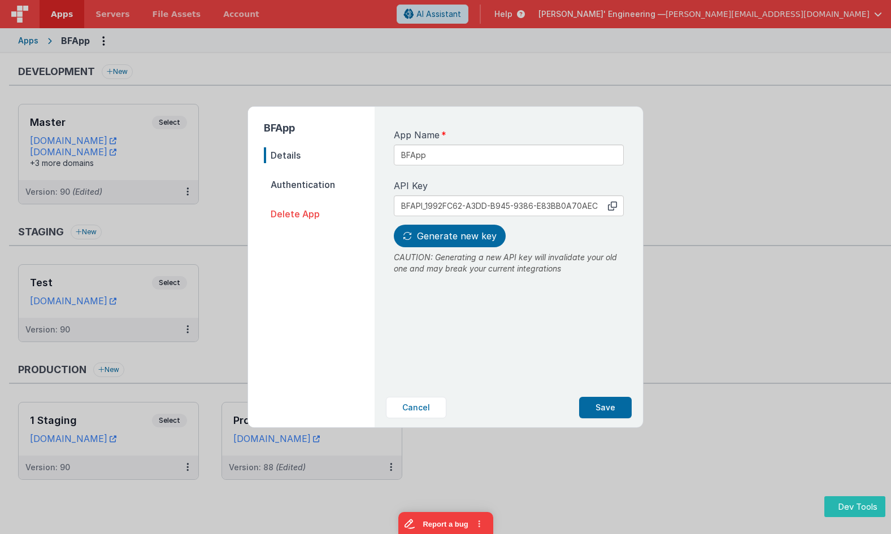
click at [311, 181] on span "Authentication" at bounding box center [319, 185] width 111 height 16
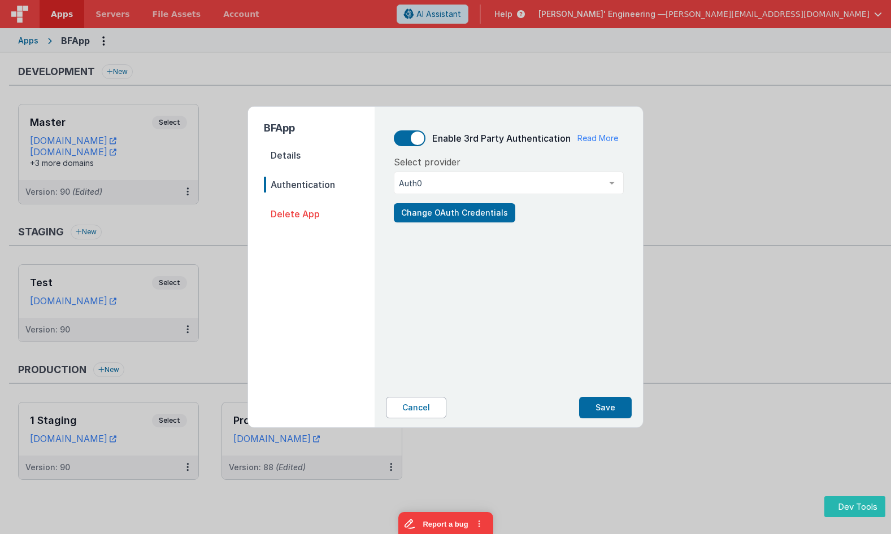
drag, startPoint x: 417, startPoint y: 411, endPoint x: 425, endPoint y: 410, distance: 8.1
click at [416, 412] on button "Cancel" at bounding box center [416, 407] width 60 height 21
